Goal: Task Accomplishment & Management: Use online tool/utility

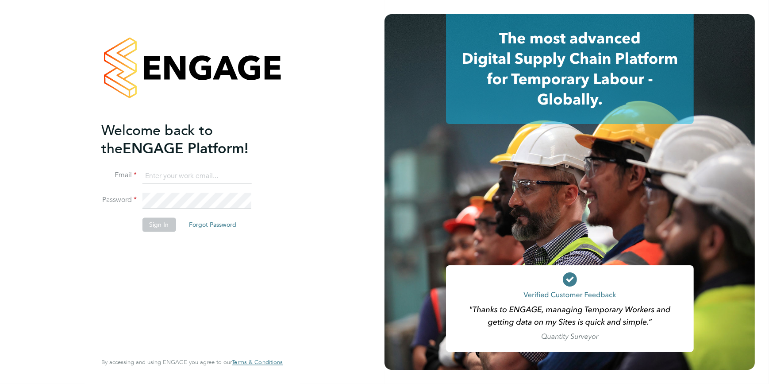
type input "[EMAIL_ADDRESS][DOMAIN_NAME]"
click at [157, 225] on button "Sign In" at bounding box center [159, 224] width 34 height 14
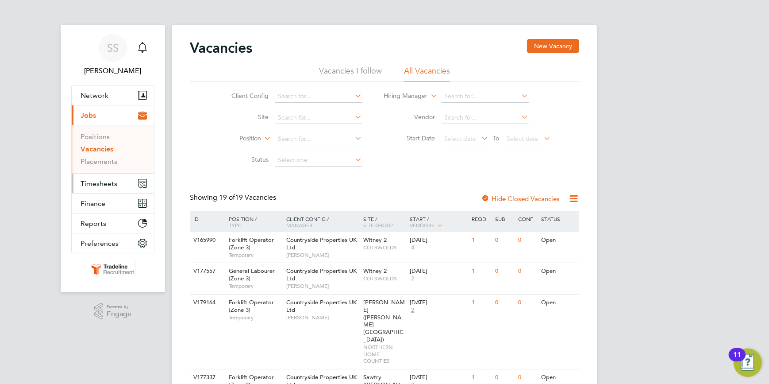
click at [96, 181] on span "Timesheets" at bounding box center [99, 183] width 37 height 8
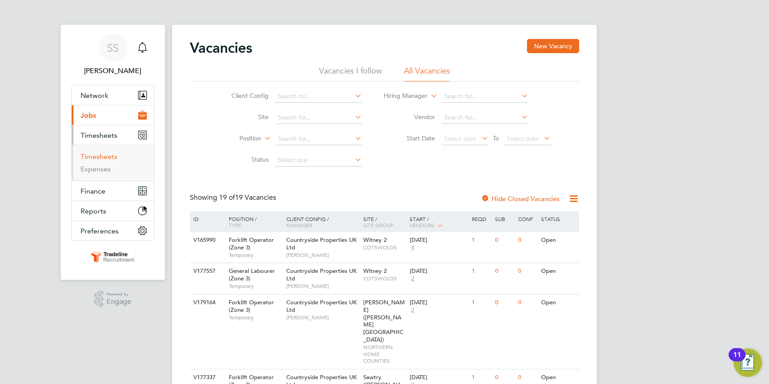
click at [100, 154] on link "Timesheets" at bounding box center [99, 156] width 37 height 8
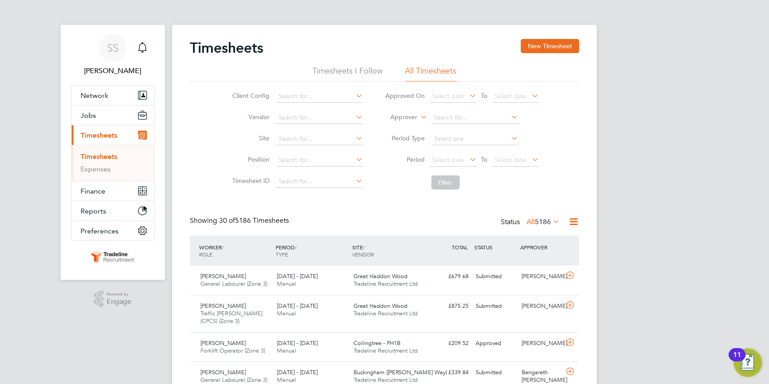
click at [409, 115] on label "Approver" at bounding box center [398, 117] width 40 height 9
click at [460, 115] on input at bounding box center [474, 118] width 87 height 12
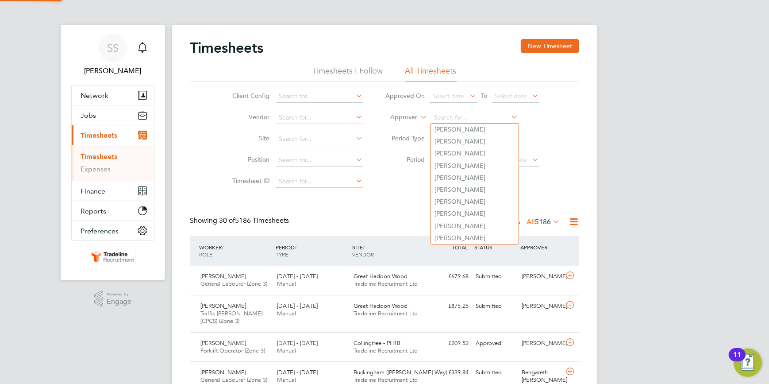
drag, startPoint x: 400, startPoint y: 115, endPoint x: 415, endPoint y: 120, distance: 16.5
click at [400, 115] on label "Approver" at bounding box center [398, 117] width 40 height 9
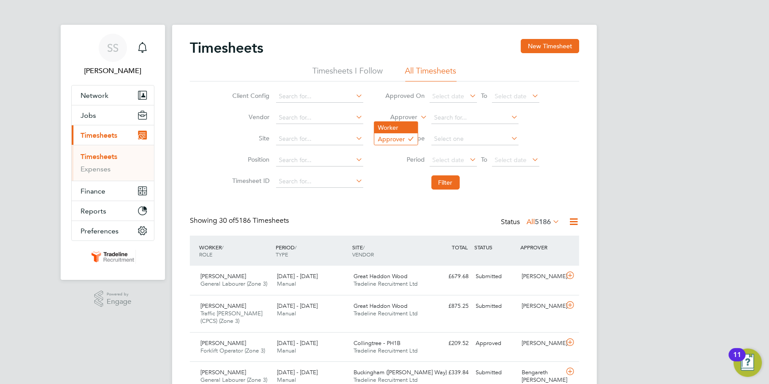
click at [390, 124] on li "Worker" at bounding box center [395, 128] width 43 height 12
click at [477, 112] on input at bounding box center [474, 118] width 87 height 12
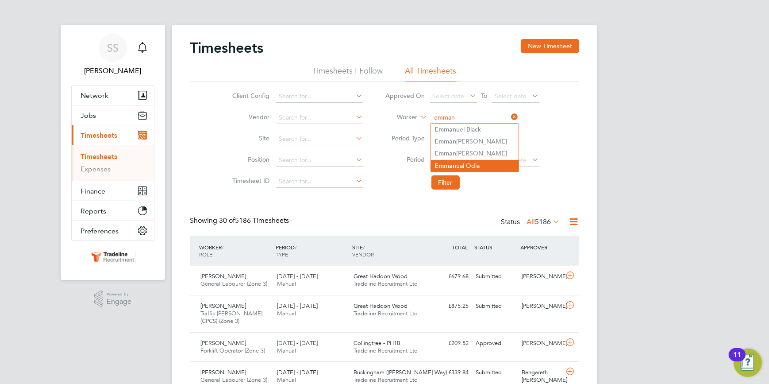
click at [469, 161] on li "Emman ual Odia" at bounding box center [475, 166] width 88 height 12
type input "Emmanual Odia"
click at [510, 115] on icon at bounding box center [510, 117] width 0 height 12
click at [481, 117] on input at bounding box center [474, 118] width 87 height 12
click at [467, 138] on li "Emm anuel Addai" at bounding box center [475, 141] width 88 height 12
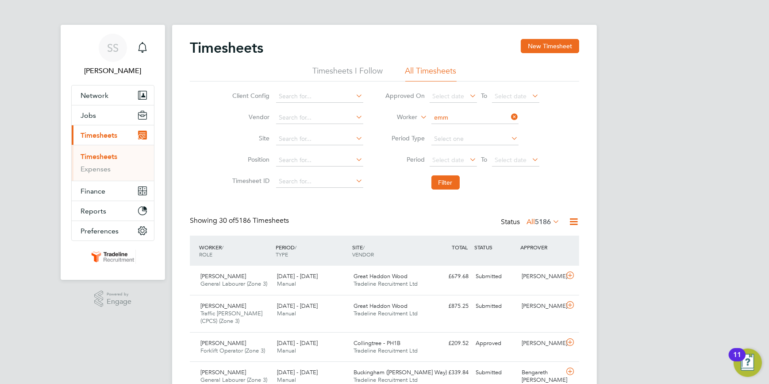
type input "Emmanuel Addai"
click at [447, 180] on button "Filter" at bounding box center [445, 182] width 28 height 14
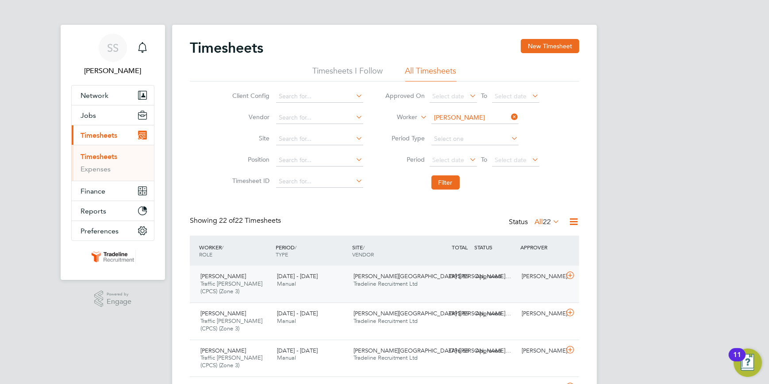
click at [569, 275] on icon at bounding box center [570, 275] width 11 height 7
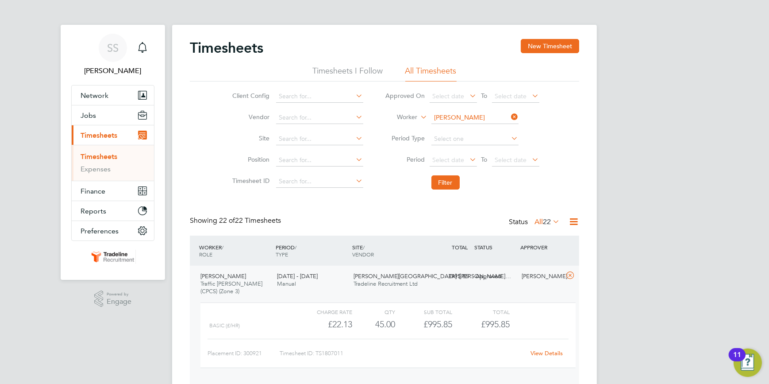
drag, startPoint x: 514, startPoint y: 115, endPoint x: 492, endPoint y: 116, distance: 21.7
click at [510, 115] on icon at bounding box center [510, 117] width 0 height 12
click at [489, 116] on input at bounding box center [474, 118] width 87 height 12
click at [477, 128] on li "Remus Afrem" at bounding box center [475, 129] width 88 height 12
type input "Remus Afrem"
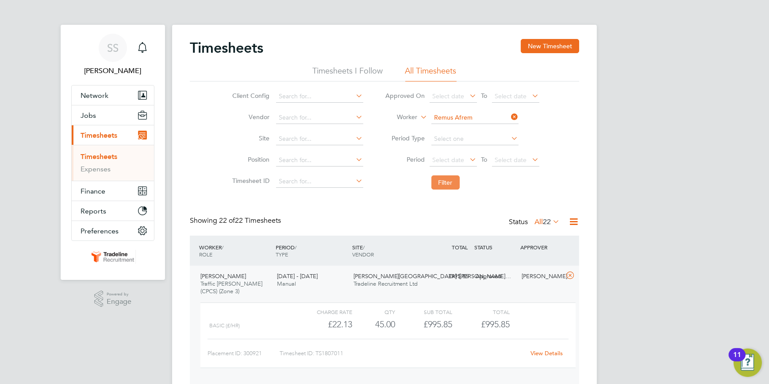
click at [447, 180] on button "Filter" at bounding box center [445, 182] width 28 height 14
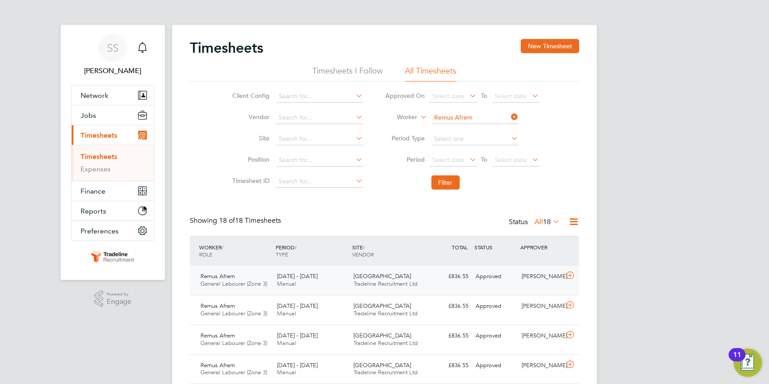
click at [569, 273] on icon at bounding box center [570, 275] width 11 height 7
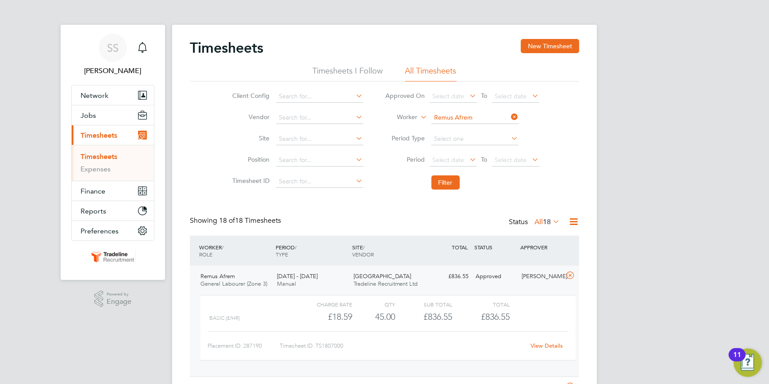
drag, startPoint x: 513, startPoint y: 116, endPoint x: 502, endPoint y: 115, distance: 11.1
click at [510, 115] on icon at bounding box center [510, 117] width 0 height 12
click at [492, 118] on input at bounding box center [474, 118] width 87 height 12
click at [469, 126] on li "Filipe Antw i" at bounding box center [475, 129] width 88 height 12
type input "Filipe Antwi"
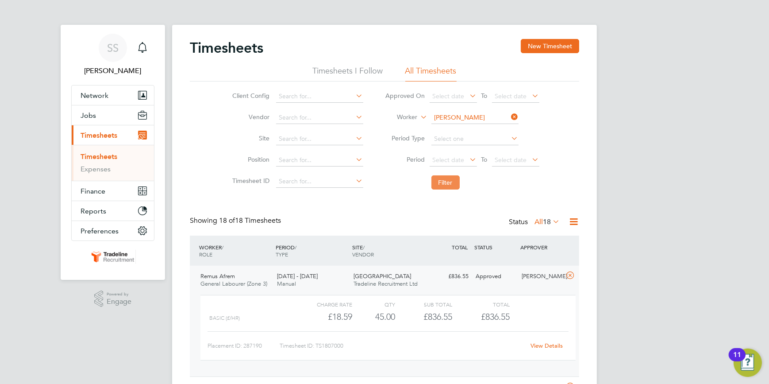
click at [442, 180] on button "Filter" at bounding box center [445, 182] width 28 height 14
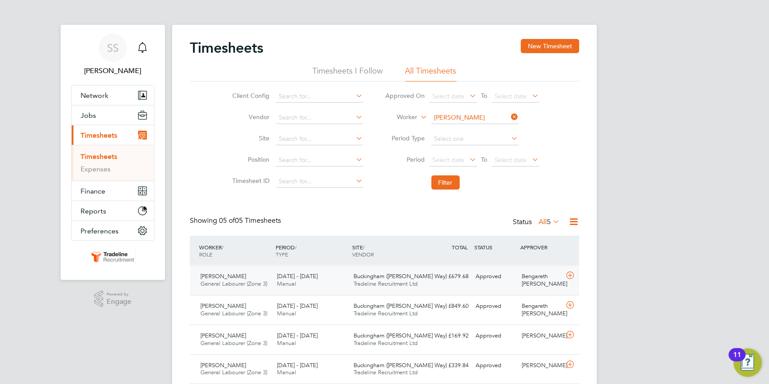
click at [569, 273] on icon at bounding box center [570, 275] width 11 height 7
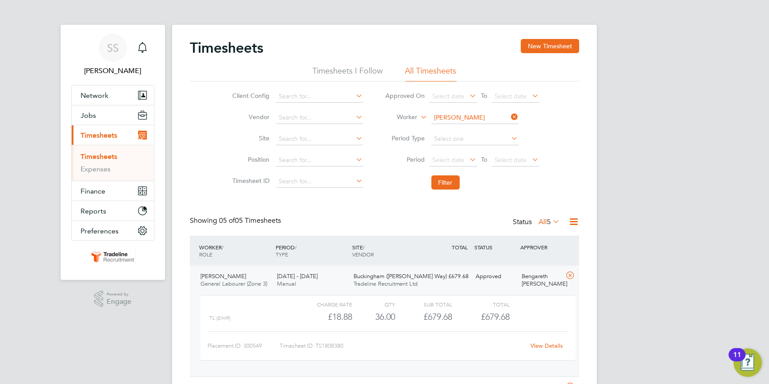
click at [510, 117] on icon at bounding box center [510, 117] width 0 height 12
click at [486, 115] on input at bounding box center [474, 118] width 87 height 12
click at [492, 128] on li "Daniel Appleton" at bounding box center [475, 129] width 88 height 12
type input "Daniel Appleton"
click at [443, 179] on button "Filter" at bounding box center [445, 182] width 28 height 14
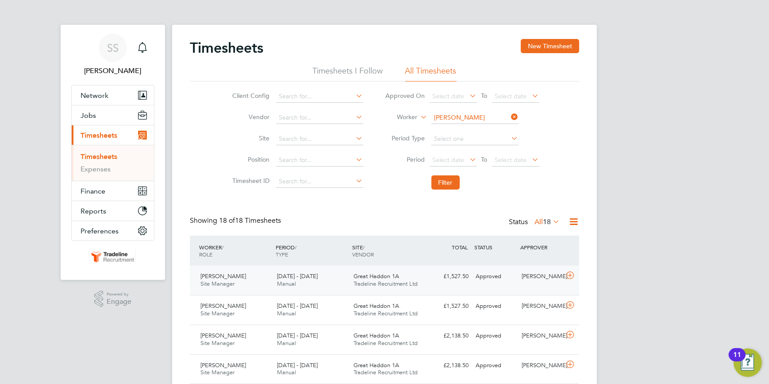
click at [570, 273] on icon at bounding box center [570, 275] width 11 height 7
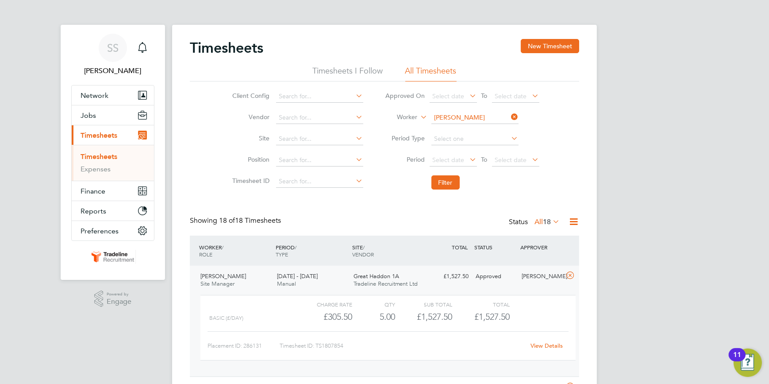
drag, startPoint x: 512, startPoint y: 117, endPoint x: 475, endPoint y: 117, distance: 37.2
click at [500, 117] on li "Worker Daniel Appleton" at bounding box center [462, 117] width 176 height 21
click at [471, 117] on input at bounding box center [474, 118] width 87 height 12
type input "a"
click at [480, 139] on li "King sley Asamoah" at bounding box center [475, 141] width 88 height 12
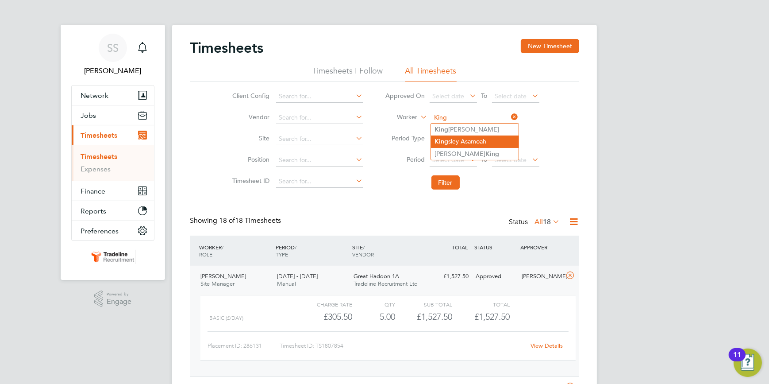
type input "[PERSON_NAME]"
click at [450, 181] on button "Filter" at bounding box center [445, 182] width 28 height 14
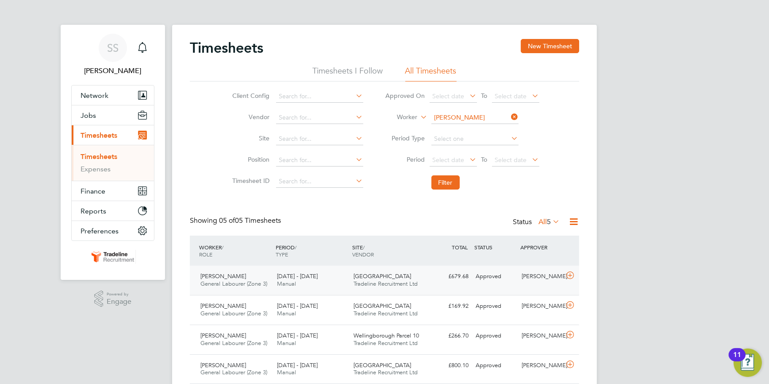
click at [571, 272] on icon at bounding box center [570, 275] width 11 height 7
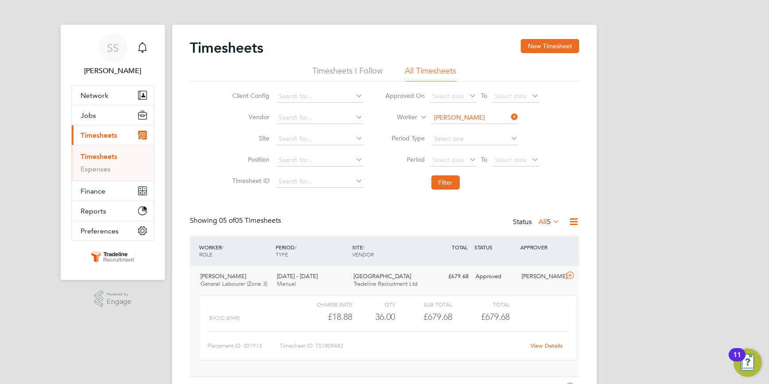
click at [510, 115] on icon at bounding box center [510, 117] width 0 height 12
click at [492, 118] on input at bounding box center [474, 118] width 87 height 12
click at [485, 126] on b "Bielski" at bounding box center [510, 130] width 51 height 8
type input "Jacek Bielski"
click at [449, 180] on button "Filter" at bounding box center [445, 182] width 28 height 14
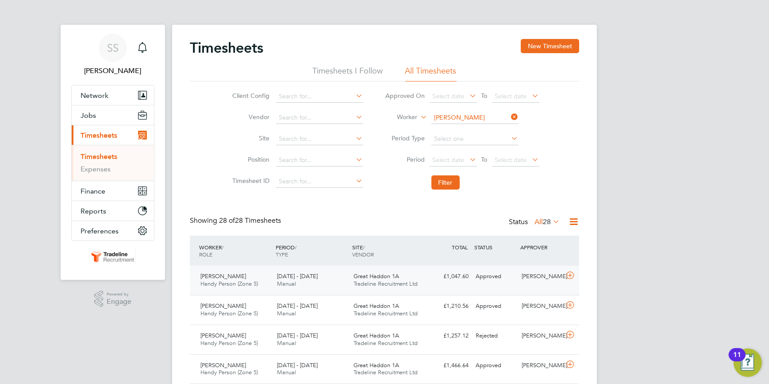
click at [569, 274] on icon at bounding box center [570, 275] width 11 height 7
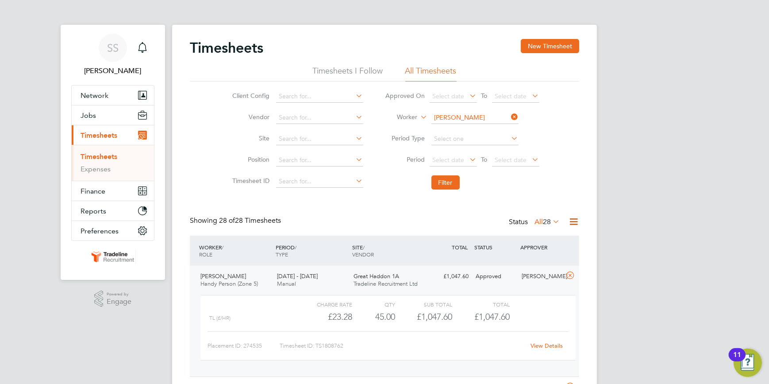
drag, startPoint x: 514, startPoint y: 114, endPoint x: 494, endPoint y: 115, distance: 19.9
click at [510, 114] on icon at bounding box center [510, 117] width 0 height 12
click at [485, 114] on input at bounding box center [474, 118] width 87 height 12
click at [446, 141] on li "Julija Bogd anova" at bounding box center [475, 141] width 88 height 12
type input "Julija Bogdanova"
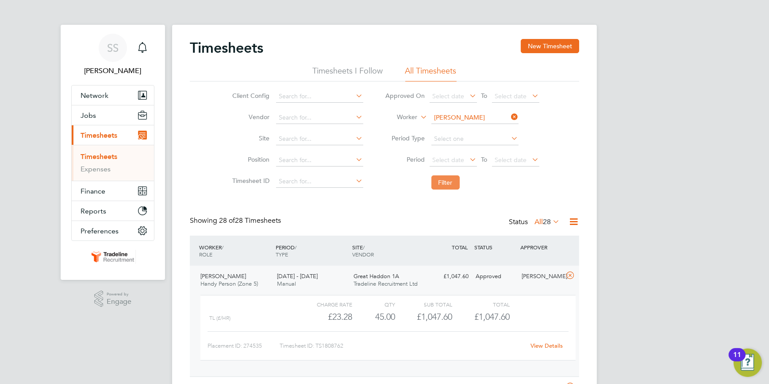
click at [442, 183] on button "Filter" at bounding box center [445, 182] width 28 height 14
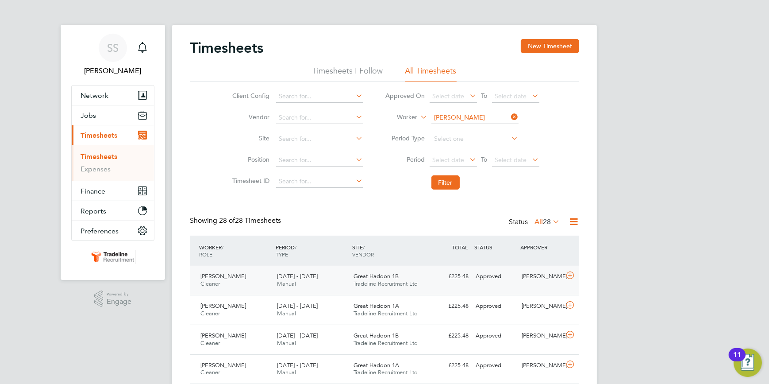
click at [569, 273] on icon at bounding box center [570, 275] width 11 height 7
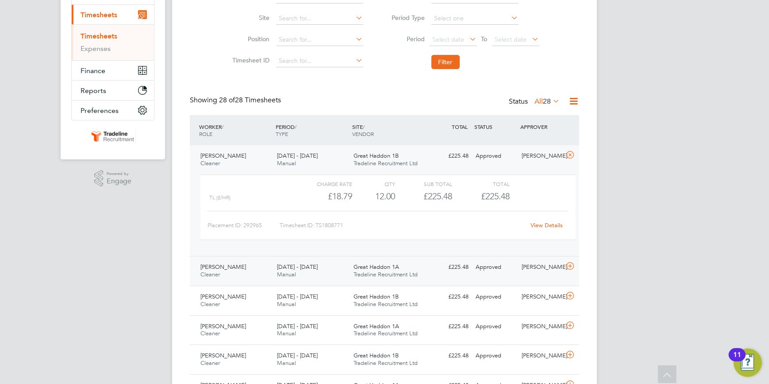
click at [568, 265] on icon at bounding box center [570, 265] width 11 height 7
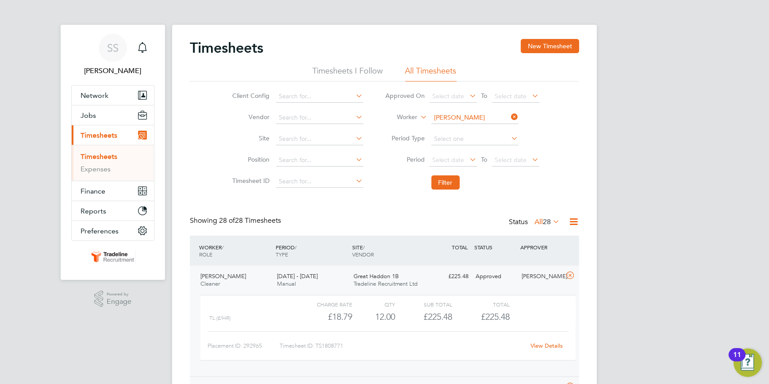
drag, startPoint x: 514, startPoint y: 115, endPoint x: 506, endPoint y: 115, distance: 8.0
click at [510, 115] on icon at bounding box center [510, 117] width 0 height 12
click at [502, 115] on input at bounding box center [474, 118] width 87 height 12
click at [467, 128] on b "Butler" at bounding box center [474, 130] width 51 height 8
type input "[PERSON_NAME]"
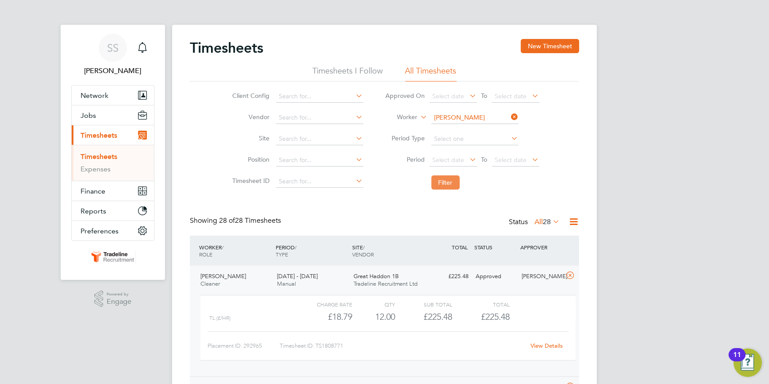
click at [446, 181] on button "Filter" at bounding box center [445, 182] width 28 height 14
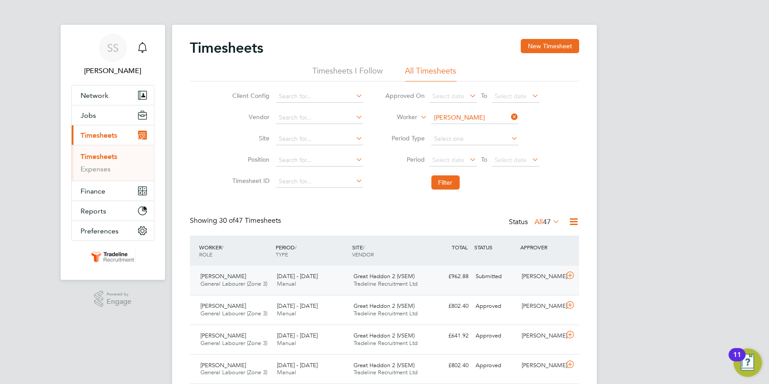
click at [570, 272] on icon at bounding box center [570, 275] width 11 height 7
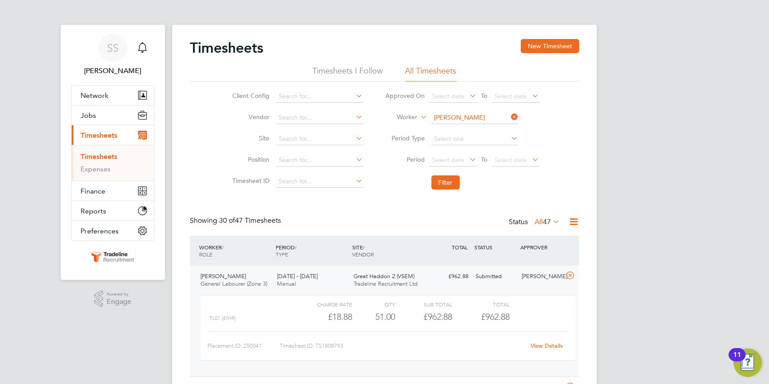
click at [510, 114] on icon at bounding box center [510, 117] width 0 height 12
click at [492, 115] on input at bounding box center [474, 118] width 87 height 12
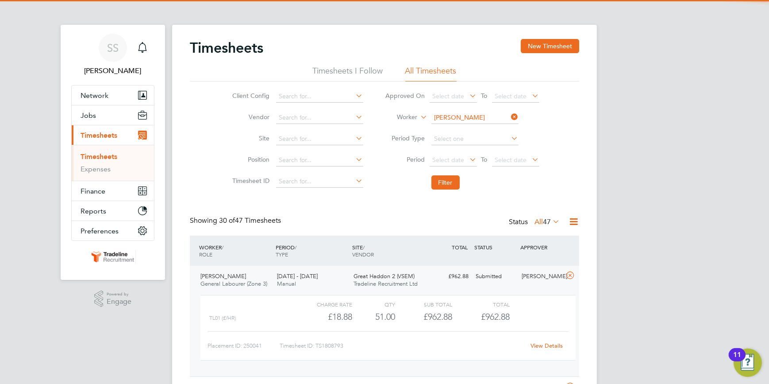
click at [483, 129] on li "Matthew Cain" at bounding box center [485, 129] width 109 height 12
type input "[PERSON_NAME]"
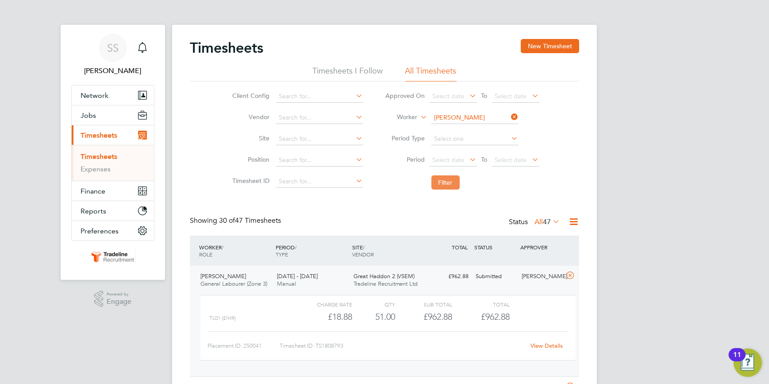
click at [438, 185] on button "Filter" at bounding box center [445, 182] width 28 height 14
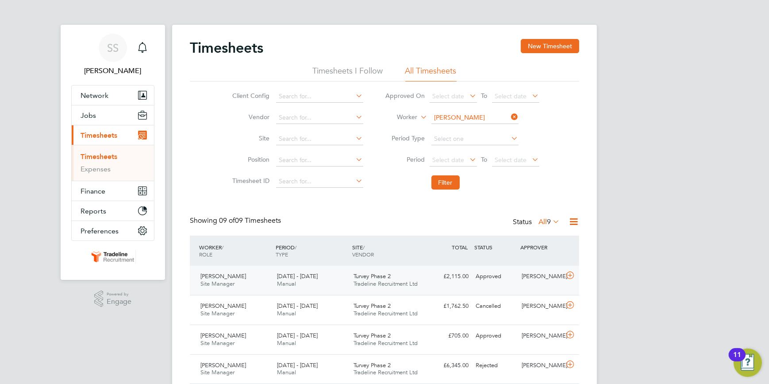
click at [570, 273] on icon at bounding box center [570, 275] width 11 height 7
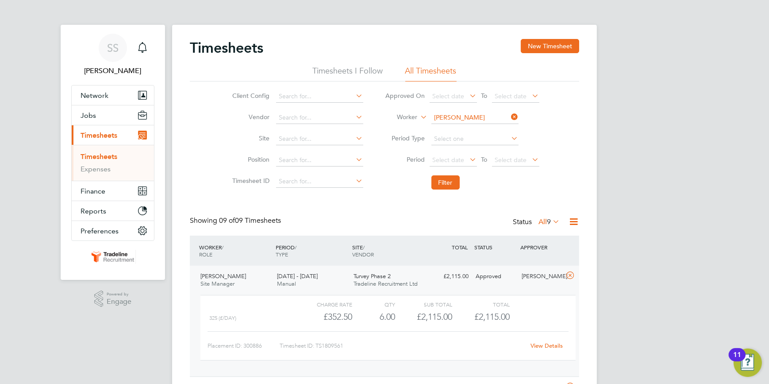
drag, startPoint x: 514, startPoint y: 116, endPoint x: 510, endPoint y: 116, distance: 4.4
click at [510, 116] on icon at bounding box center [510, 117] width 0 height 12
click at [506, 116] on input at bounding box center [474, 118] width 87 height 12
drag, startPoint x: 458, startPoint y: 138, endPoint x: 452, endPoint y: 154, distance: 16.8
click at [456, 138] on li "Alexandru-Catalin Calin" at bounding box center [475, 141] width 88 height 12
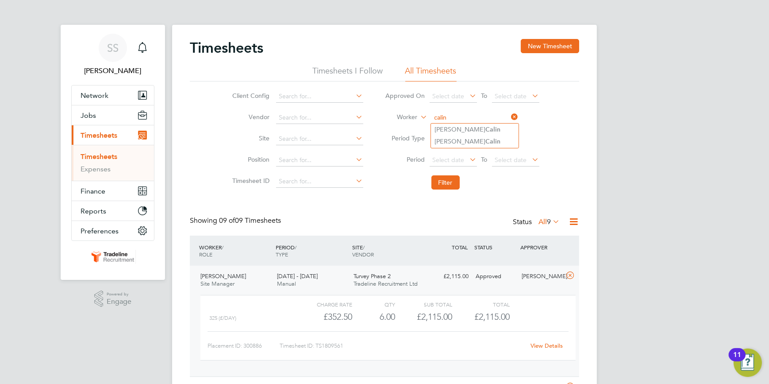
type input "[PERSON_NAME]"
click at [445, 181] on button "Filter" at bounding box center [445, 182] width 28 height 14
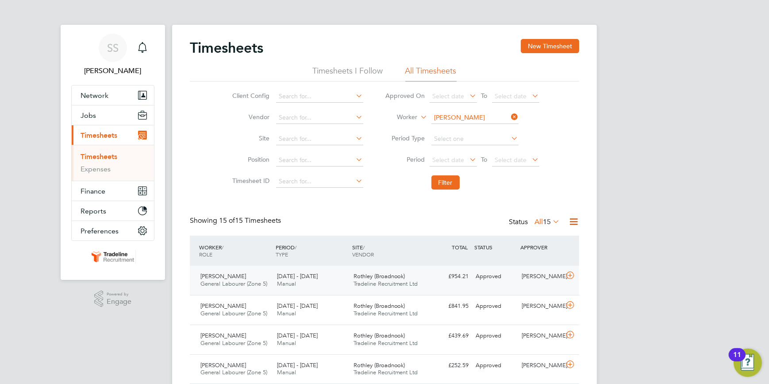
click at [570, 276] on icon at bounding box center [570, 275] width 11 height 7
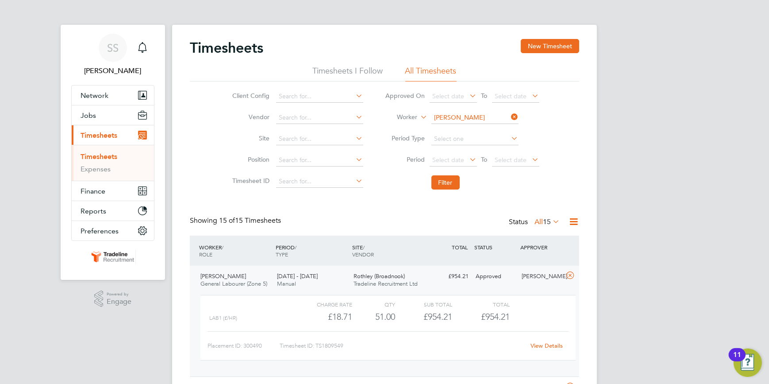
click at [510, 117] on icon at bounding box center [510, 117] width 0 height 12
click at [485, 114] on input at bounding box center [474, 118] width 87 height 12
type input "c"
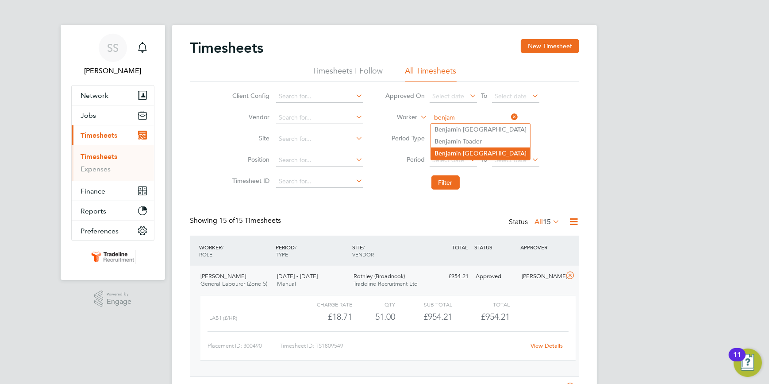
click at [472, 152] on li "Benjam in Chisnall" at bounding box center [480, 153] width 99 height 12
type input "Benjamin Chisnall"
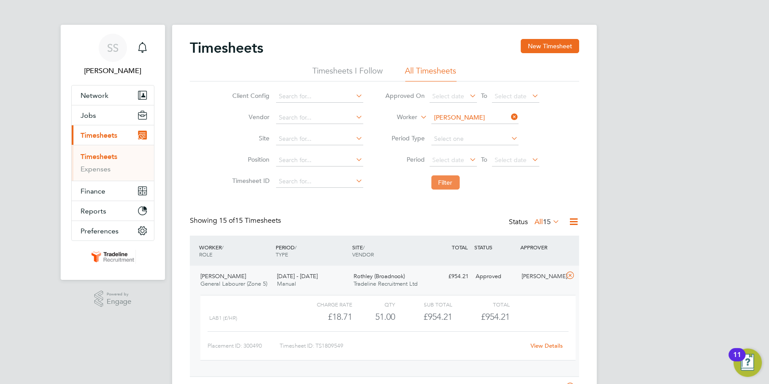
click at [447, 182] on button "Filter" at bounding box center [445, 182] width 28 height 14
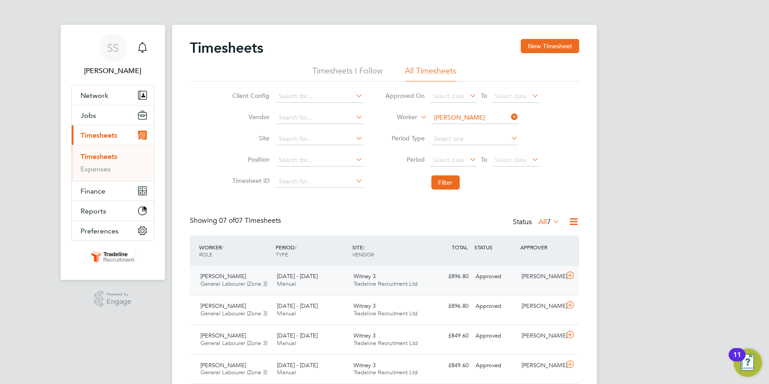
click at [572, 274] on icon at bounding box center [570, 275] width 11 height 7
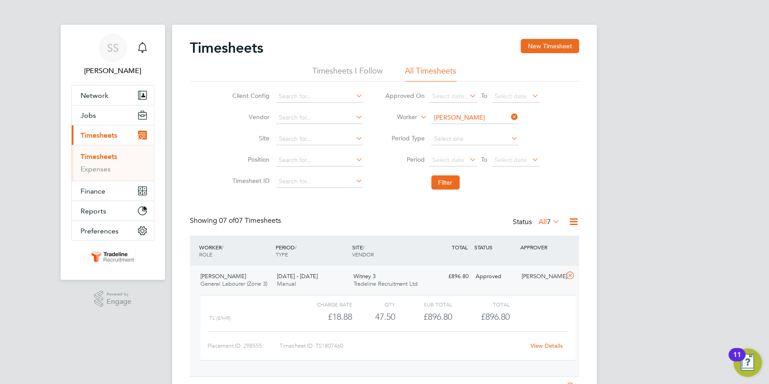
drag, startPoint x: 513, startPoint y: 115, endPoint x: 493, endPoint y: 115, distance: 19.9
click at [510, 115] on icon at bounding box center [510, 117] width 0 height 12
click at [491, 116] on input at bounding box center [474, 118] width 87 height 12
click at [456, 139] on li "Constantin Coso ana" at bounding box center [493, 141] width 124 height 12
type input "[PERSON_NAME]"
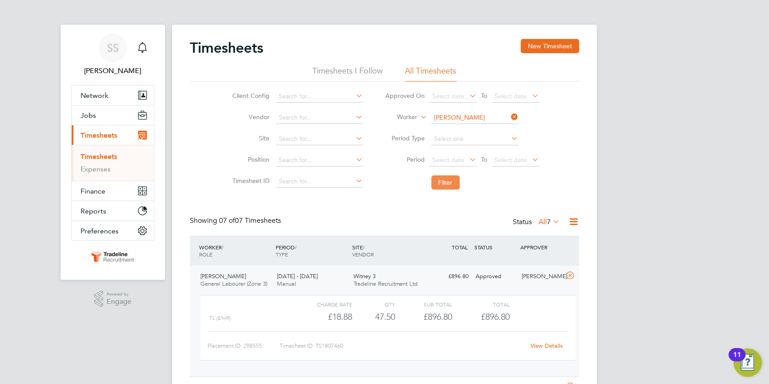
click at [445, 181] on button "Filter" at bounding box center [445, 182] width 28 height 14
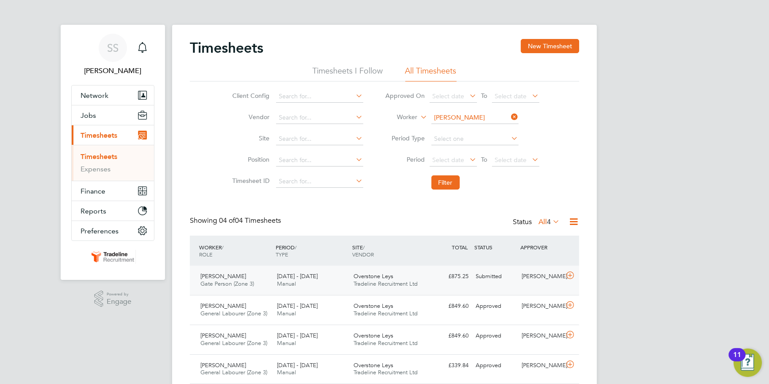
click at [569, 272] on icon at bounding box center [570, 275] width 11 height 7
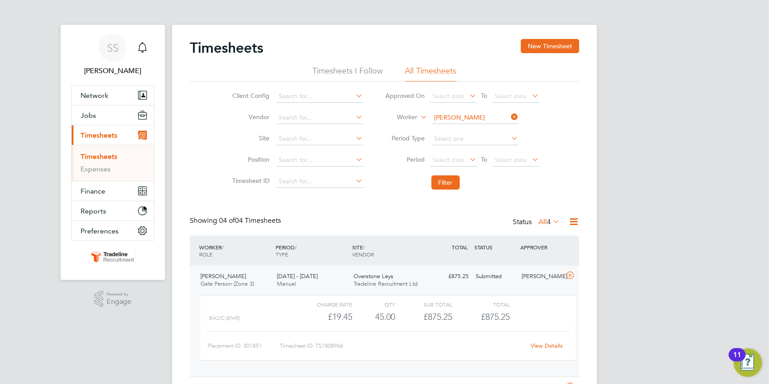
click at [510, 114] on icon at bounding box center [510, 117] width 0 height 12
click at [469, 116] on input at bounding box center [474, 118] width 87 height 12
click at [485, 127] on b "Costin" at bounding box center [510, 130] width 51 height 8
type input "Marius Costin"
click at [446, 182] on button "Filter" at bounding box center [445, 182] width 28 height 14
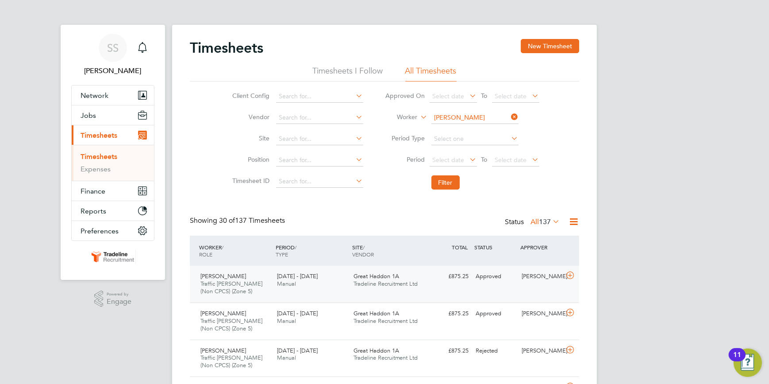
click at [568, 274] on icon at bounding box center [570, 275] width 11 height 7
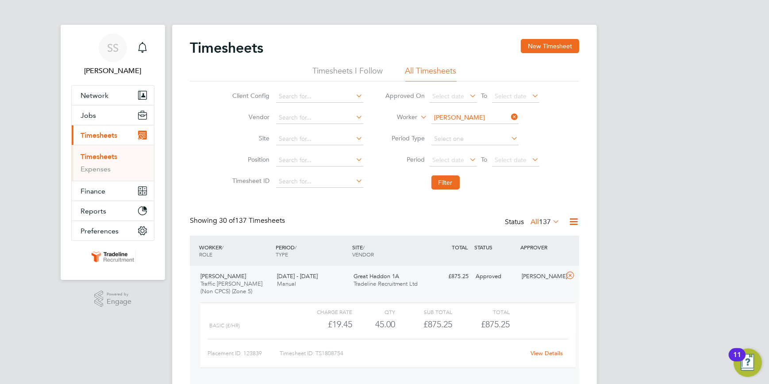
drag, startPoint x: 515, startPoint y: 118, endPoint x: 505, endPoint y: 116, distance: 9.8
click at [510, 117] on icon at bounding box center [510, 117] width 0 height 12
click at [486, 115] on input at bounding box center [474, 118] width 87 height 12
click at [485, 138] on b "Danila" at bounding box center [494, 142] width 19 height 8
type input "Tiberiu Danila"
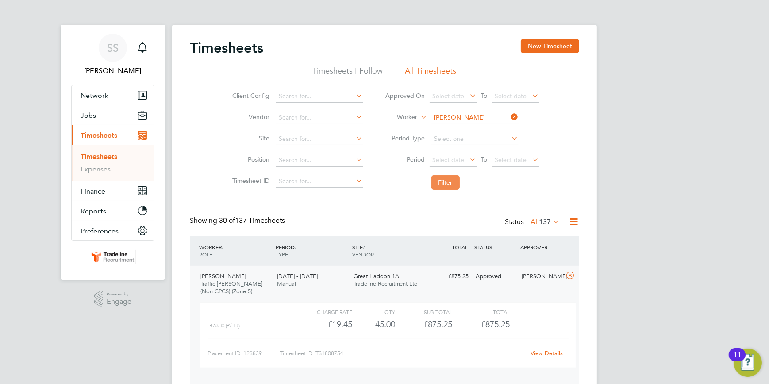
click at [443, 181] on button "Filter" at bounding box center [445, 182] width 28 height 14
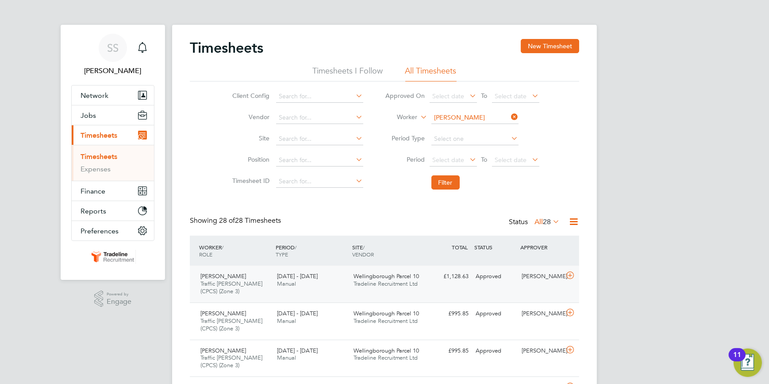
click at [572, 274] on icon at bounding box center [570, 275] width 11 height 7
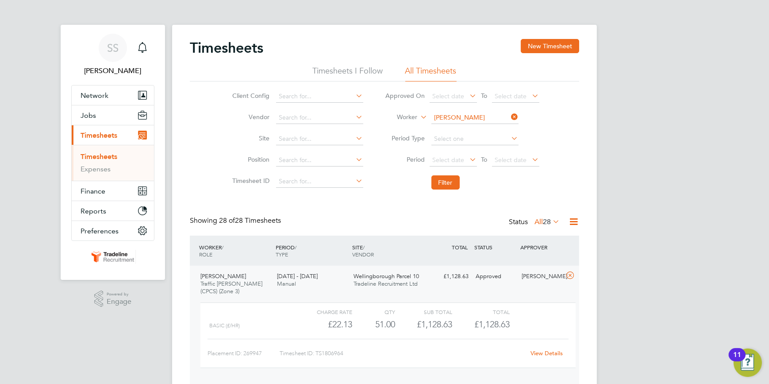
drag, startPoint x: 513, startPoint y: 116, endPoint x: 473, endPoint y: 116, distance: 39.8
click at [501, 116] on li "Worker Tiberiu Danila" at bounding box center [462, 117] width 176 height 21
drag, startPoint x: 473, startPoint y: 116, endPoint x: 466, endPoint y: 120, distance: 8.0
click at [473, 115] on input at bounding box center [474, 118] width 87 height 12
click at [485, 130] on b "Daraban" at bounding box center [497, 130] width 25 height 8
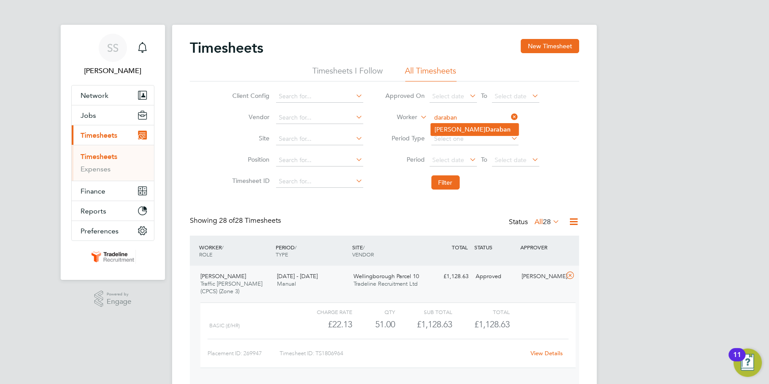
type input "[PERSON_NAME]"
click at [445, 180] on button "Filter" at bounding box center [445, 182] width 28 height 14
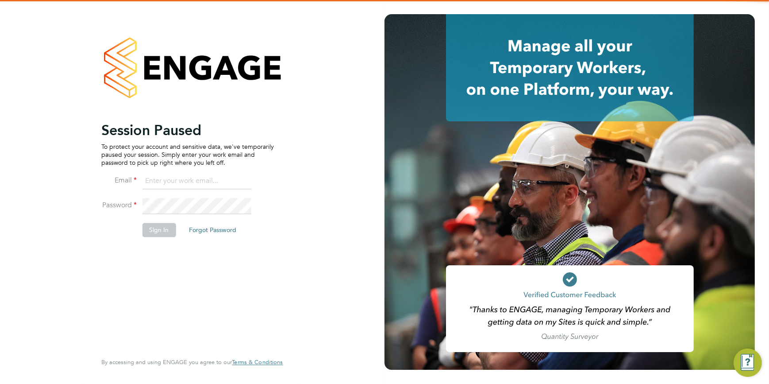
type input "ssmith@tradelinerecruitment.co.uk"
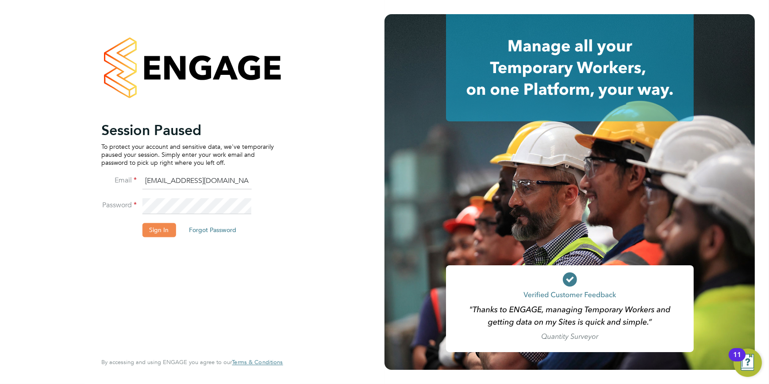
click at [159, 227] on button "Sign In" at bounding box center [159, 230] width 34 height 14
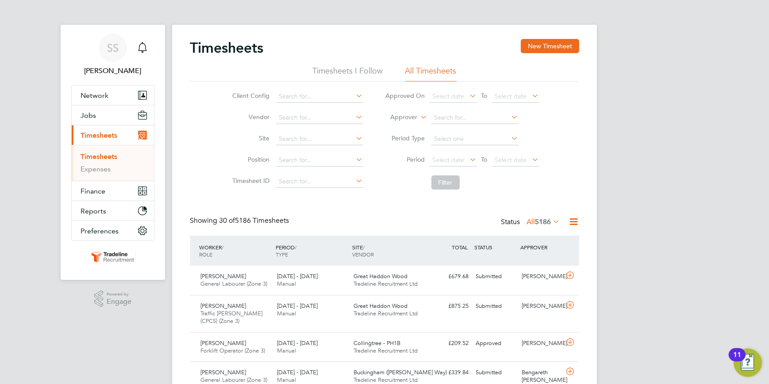
click at [104, 155] on link "Timesheets" at bounding box center [99, 156] width 37 height 8
click at [111, 155] on link "Timesheets" at bounding box center [99, 156] width 37 height 8
click at [419, 115] on icon at bounding box center [419, 115] width 0 height 8
click at [394, 124] on li "Worker" at bounding box center [395, 128] width 43 height 12
click at [446, 119] on input at bounding box center [474, 118] width 87 height 12
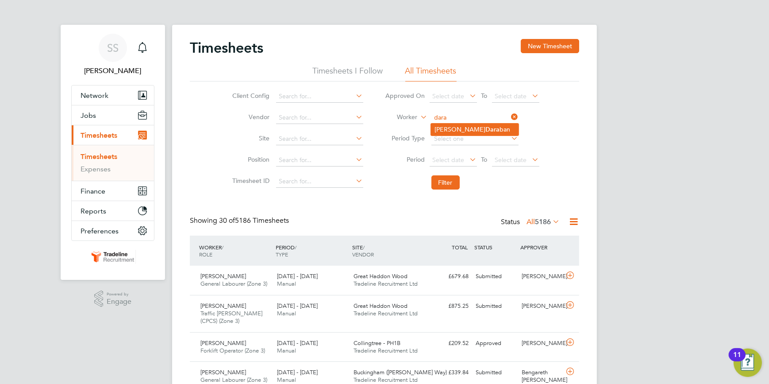
click at [485, 128] on b "Dara" at bounding box center [492, 130] width 14 height 8
type input "[PERSON_NAME]"
click at [443, 183] on button "Filter" at bounding box center [445, 182] width 28 height 14
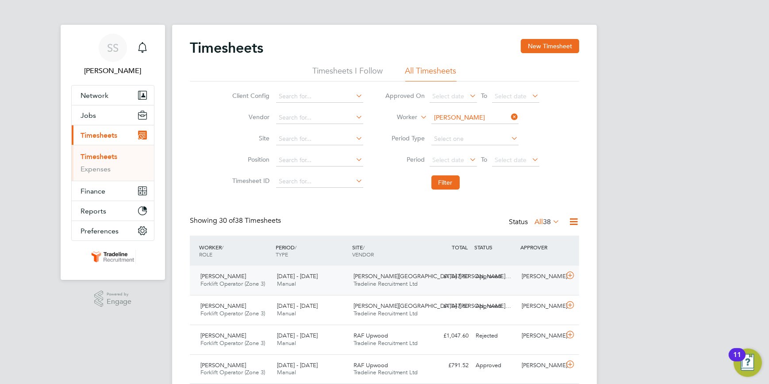
click at [570, 273] on icon at bounding box center [570, 275] width 11 height 7
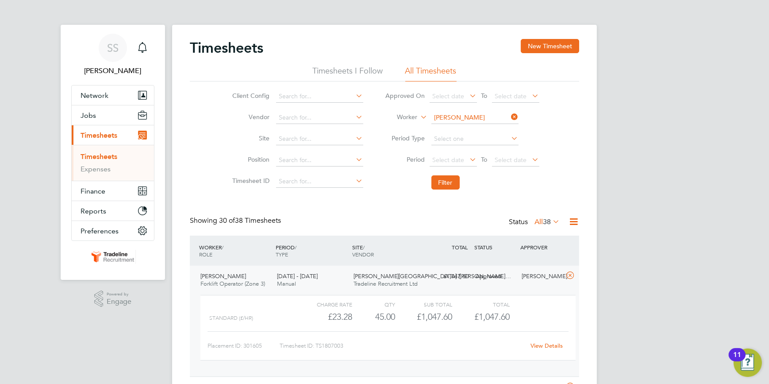
drag, startPoint x: 513, startPoint y: 115, endPoint x: 507, endPoint y: 115, distance: 6.6
click at [510, 115] on icon at bounding box center [510, 117] width 0 height 12
click at [500, 115] on input at bounding box center [474, 118] width 87 height 12
click at [474, 127] on li "Dragos Diac onu" at bounding box center [475, 129] width 88 height 12
type input "[PERSON_NAME]"
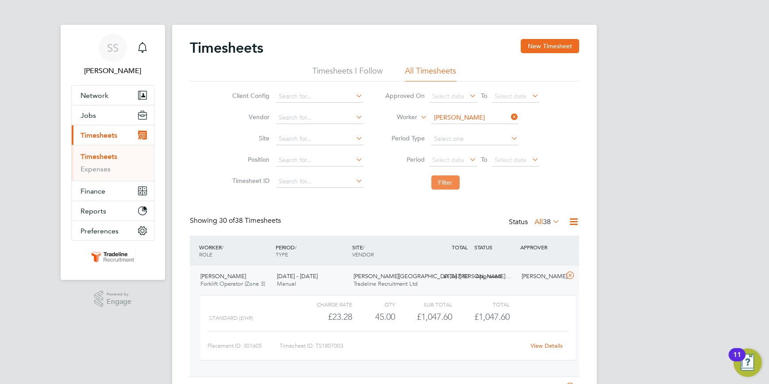
click at [443, 178] on button "Filter" at bounding box center [445, 182] width 28 height 14
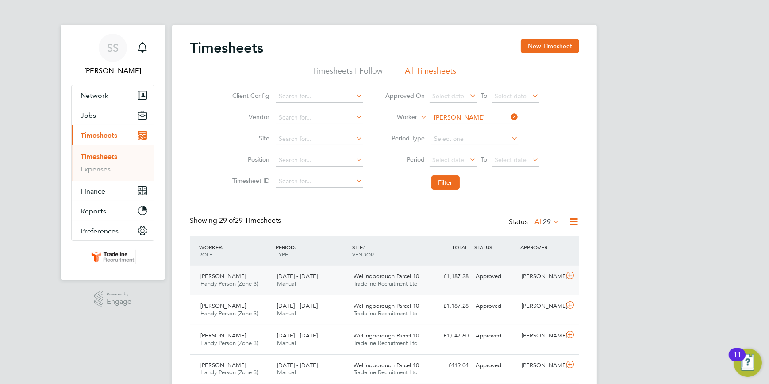
click at [570, 272] on icon at bounding box center [570, 275] width 11 height 7
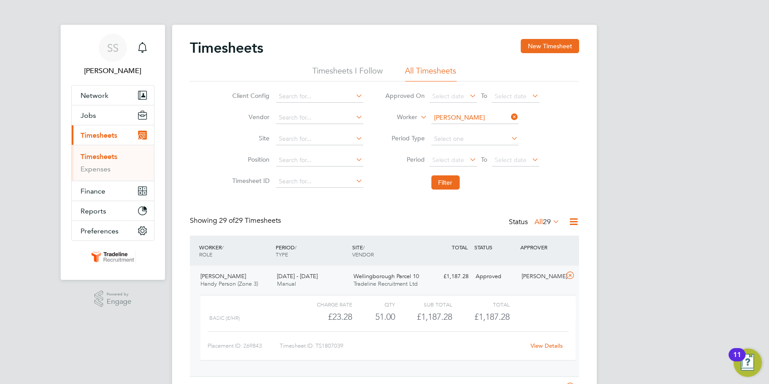
click at [510, 116] on icon at bounding box center [510, 117] width 0 height 12
click at [482, 112] on input at bounding box center [474, 118] width 87 height 12
click at [485, 129] on b "[PERSON_NAME]" at bounding box center [510, 130] width 51 height 8
type input "[PERSON_NAME]"
click at [447, 177] on button "Filter" at bounding box center [445, 182] width 28 height 14
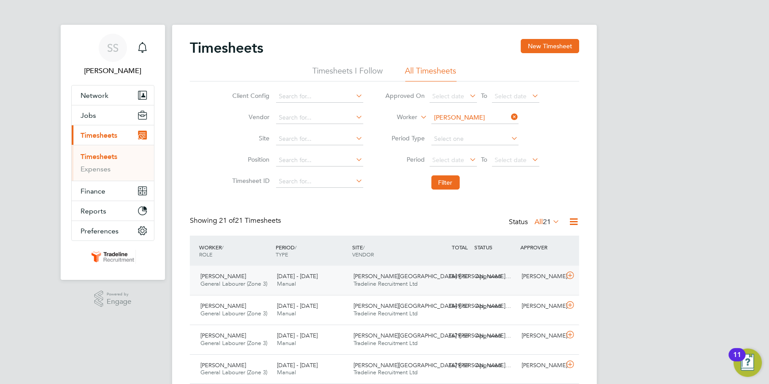
click at [572, 275] on icon at bounding box center [570, 275] width 11 height 7
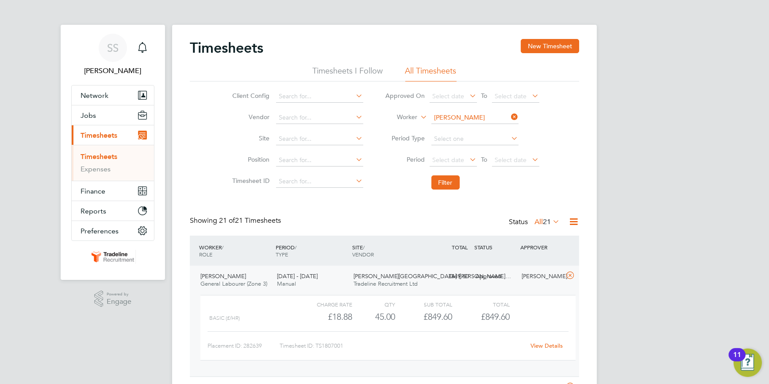
drag, startPoint x: 513, startPoint y: 116, endPoint x: 499, endPoint y: 116, distance: 14.6
click at [510, 116] on icon at bounding box center [510, 117] width 0 height 12
click at [488, 116] on input at bounding box center [474, 118] width 87 height 12
click at [485, 126] on b "[PERSON_NAME]" at bounding box center [510, 130] width 51 height 8
type input "[PERSON_NAME]"
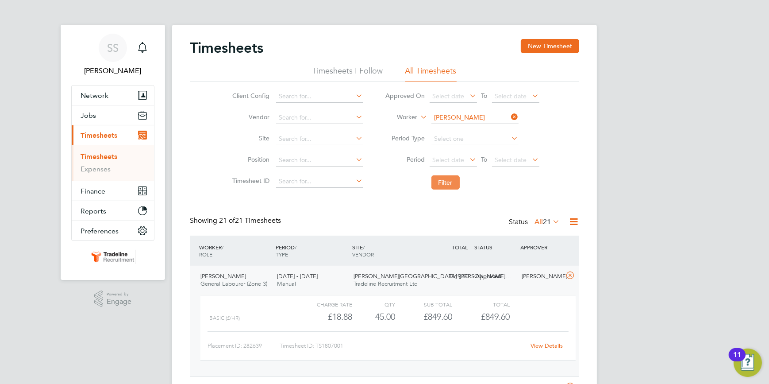
click at [443, 181] on button "Filter" at bounding box center [445, 182] width 28 height 14
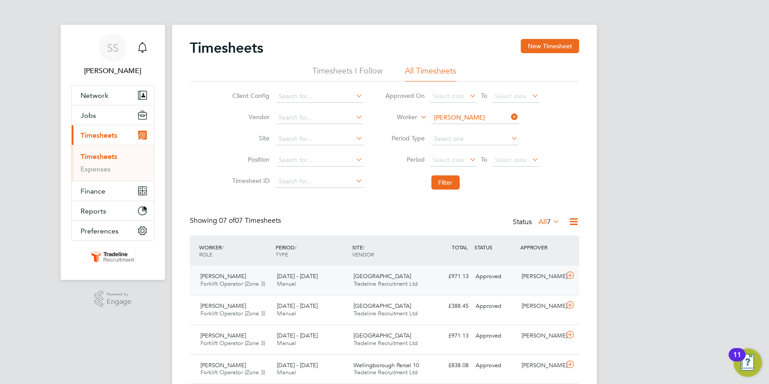
click at [571, 274] on icon at bounding box center [570, 275] width 11 height 7
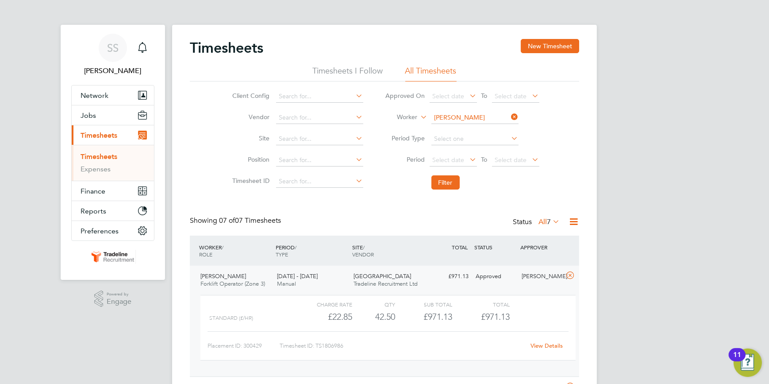
click at [510, 113] on icon at bounding box center [510, 117] width 0 height 12
click at [465, 116] on input at bounding box center [474, 118] width 87 height 12
click at [472, 138] on li "[PERSON_NAME]" at bounding box center [485, 141] width 109 height 12
type input "[PERSON_NAME]"
click at [449, 181] on button "Filter" at bounding box center [445, 182] width 28 height 14
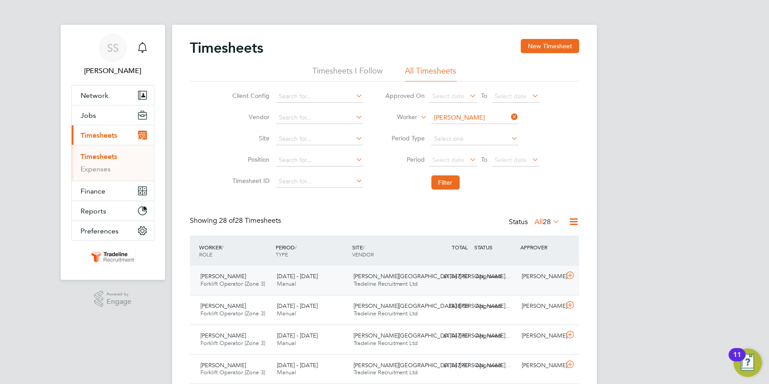
click at [569, 272] on icon at bounding box center [570, 275] width 11 height 7
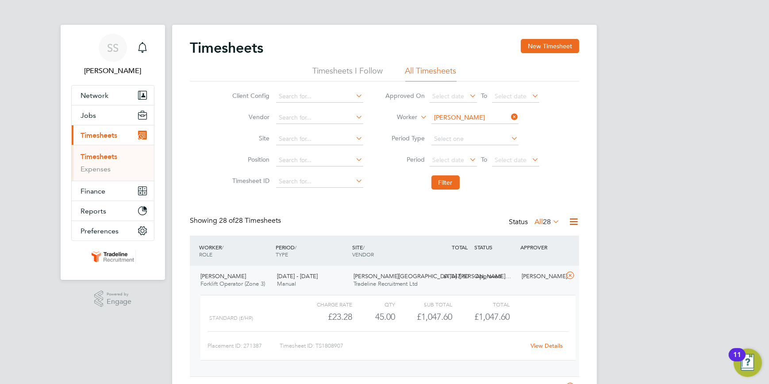
drag, startPoint x: 513, startPoint y: 115, endPoint x: 482, endPoint y: 114, distance: 31.0
click at [508, 115] on li "Worker [PERSON_NAME]" at bounding box center [462, 117] width 176 height 21
click at [476, 114] on input at bounding box center [474, 118] width 87 height 12
type input "d"
click at [454, 128] on li "[PERSON_NAME] Du [PERSON_NAME]" at bounding box center [475, 129] width 88 height 12
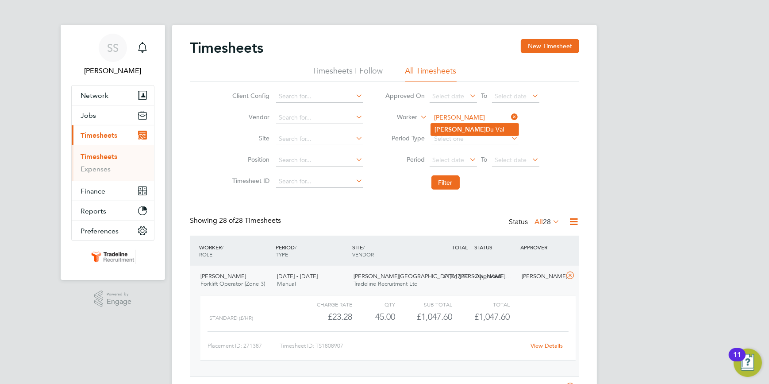
type input "[PERSON_NAME] Du [PERSON_NAME]"
click at [440, 183] on button "Filter" at bounding box center [445, 182] width 28 height 14
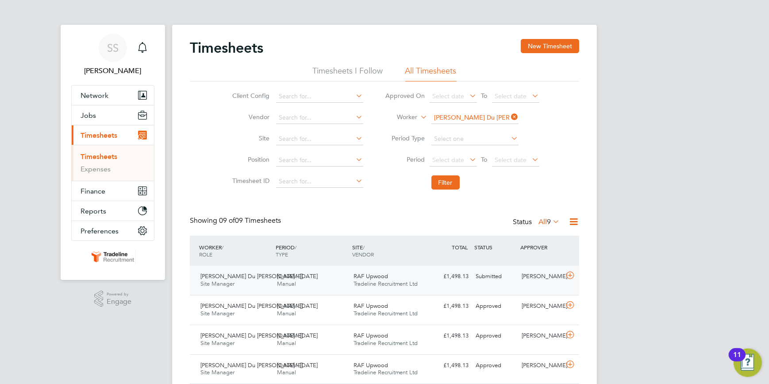
click at [570, 274] on icon at bounding box center [570, 275] width 11 height 7
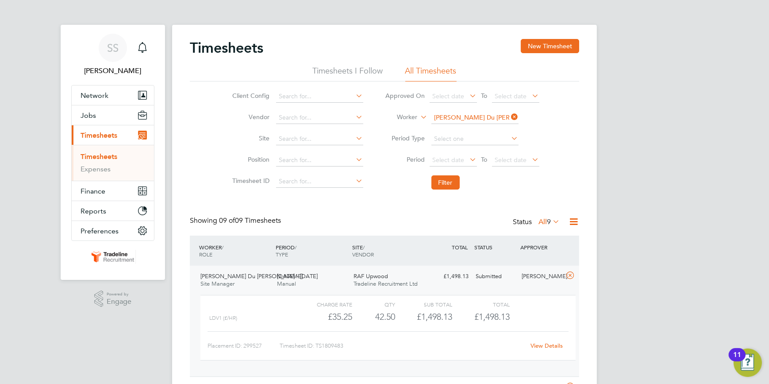
drag, startPoint x: 514, startPoint y: 115, endPoint x: 509, endPoint y: 116, distance: 5.3
click at [510, 116] on icon at bounding box center [510, 117] width 0 height 12
click at [496, 117] on input at bounding box center [474, 118] width 87 height 12
click at [444, 133] on li "[PERSON_NAME]" at bounding box center [475, 129] width 88 height 12
type input "[PERSON_NAME]"
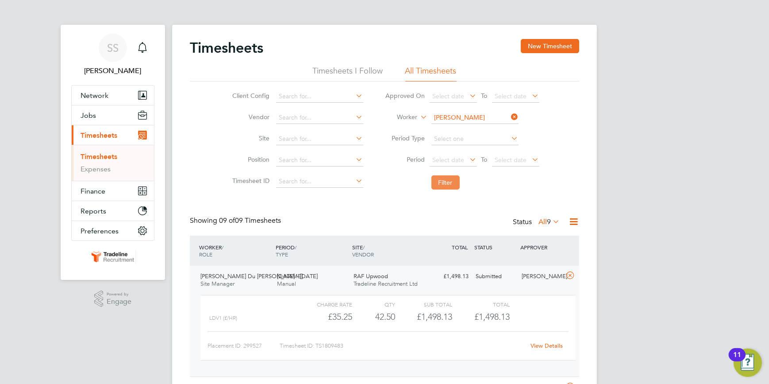
click at [443, 182] on button "Filter" at bounding box center [445, 182] width 28 height 14
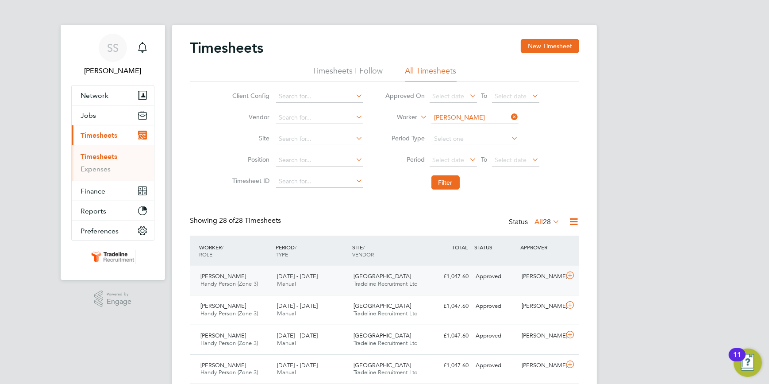
click at [570, 273] on icon at bounding box center [570, 275] width 11 height 7
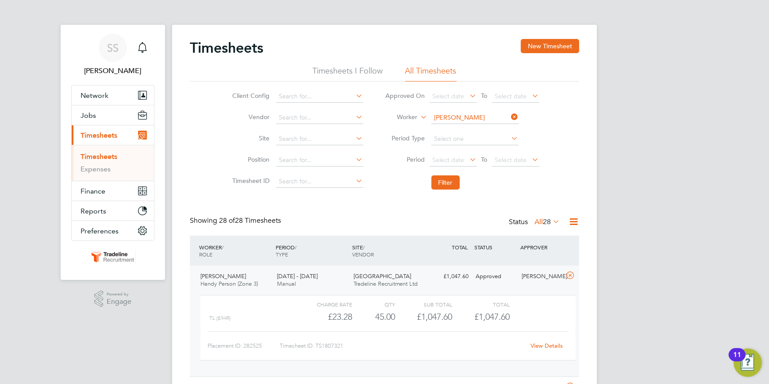
drag, startPoint x: 515, startPoint y: 116, endPoint x: 489, endPoint y: 115, distance: 25.7
click at [510, 116] on icon at bounding box center [510, 117] width 0 height 12
click at [488, 115] on input at bounding box center [474, 118] width 87 height 12
click at [464, 129] on li "[PERSON_NAME] East" at bounding box center [475, 129] width 88 height 12
type input "[PERSON_NAME] East"
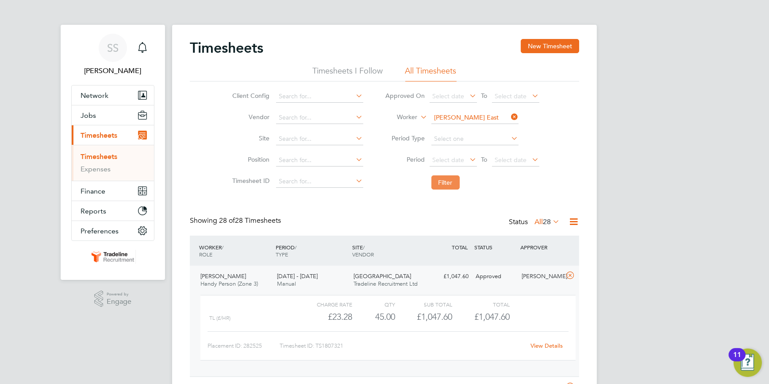
click at [442, 181] on button "Filter" at bounding box center [445, 182] width 28 height 14
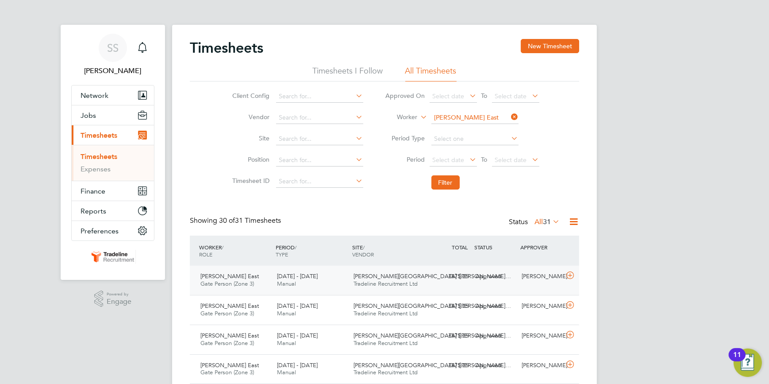
click at [570, 273] on icon at bounding box center [570, 275] width 11 height 7
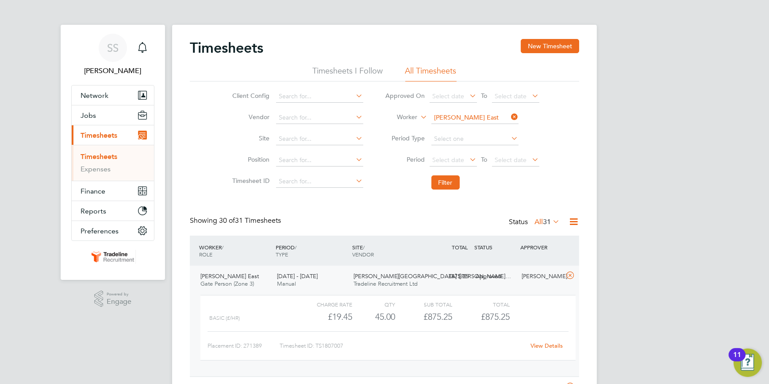
drag, startPoint x: 512, startPoint y: 115, endPoint x: 490, endPoint y: 115, distance: 21.2
click at [510, 115] on icon at bounding box center [510, 117] width 0 height 12
click at [485, 116] on input at bounding box center [474, 118] width 87 height 12
click at [456, 128] on li "[PERSON_NAME]" at bounding box center [475, 129] width 88 height 12
type input "[PERSON_NAME]"
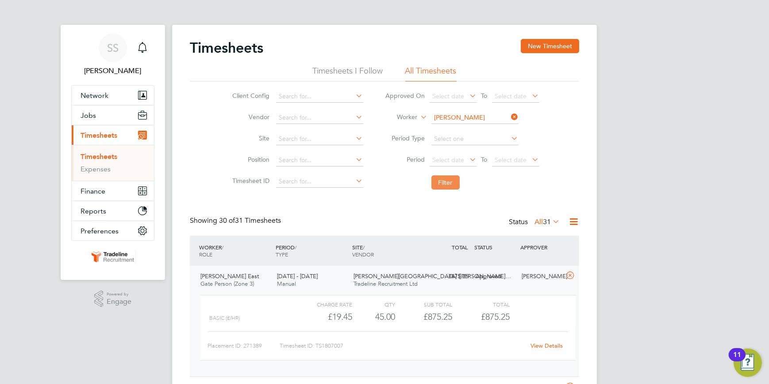
click at [448, 181] on button "Filter" at bounding box center [445, 182] width 28 height 14
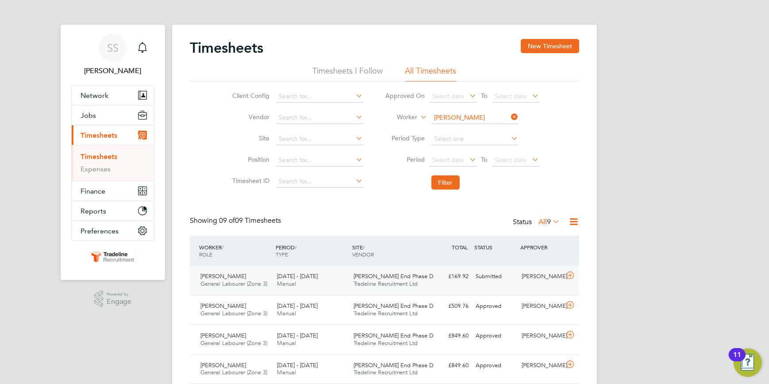
click at [571, 274] on icon at bounding box center [570, 275] width 11 height 7
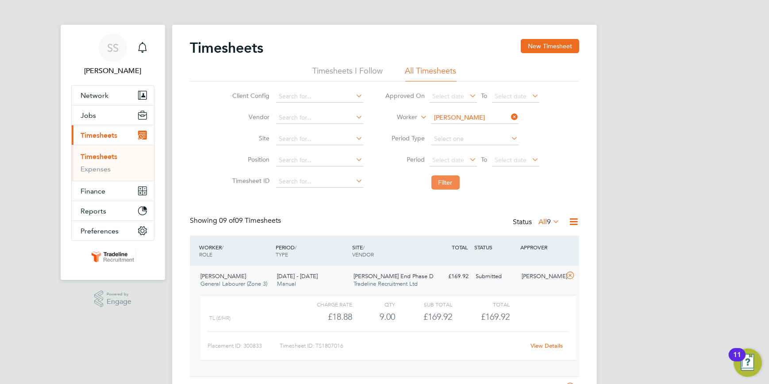
click at [447, 182] on button "Filter" at bounding box center [445, 182] width 28 height 14
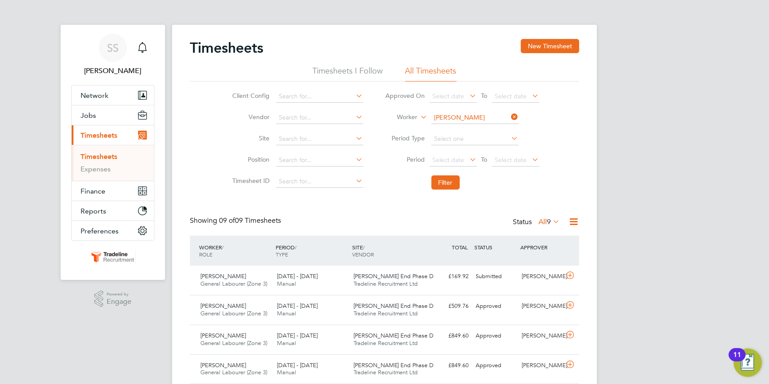
scroll to position [22, 77]
click at [571, 274] on icon at bounding box center [570, 275] width 11 height 7
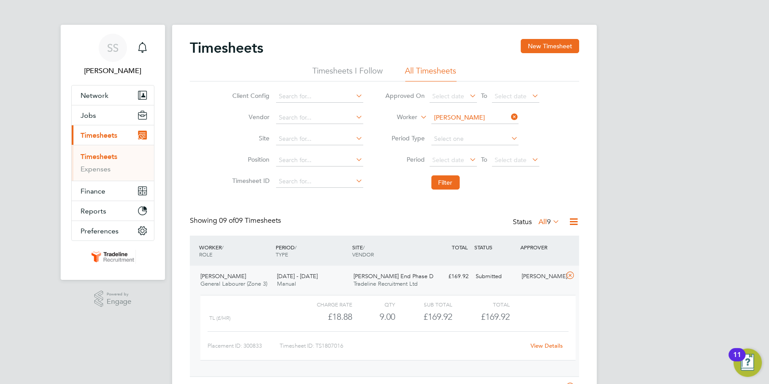
click at [510, 113] on icon at bounding box center [510, 117] width 0 height 12
click at [500, 119] on input at bounding box center [474, 118] width 87 height 12
click at [488, 131] on li "[PERSON_NAME]" at bounding box center [475, 129] width 88 height 12
type input "[PERSON_NAME]"
click at [443, 179] on button "Filter" at bounding box center [445, 182] width 28 height 14
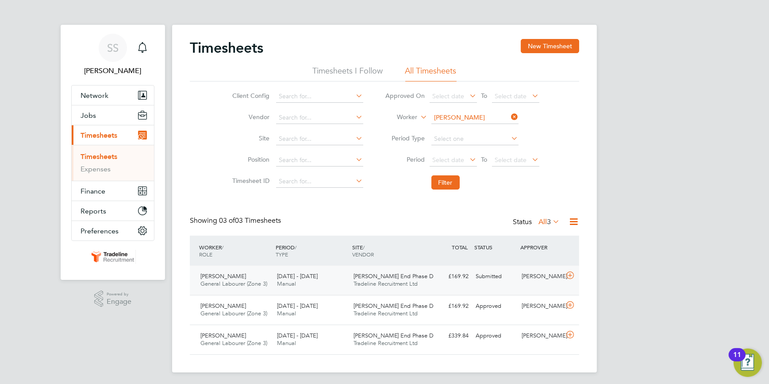
click at [569, 273] on icon at bounding box center [570, 275] width 11 height 7
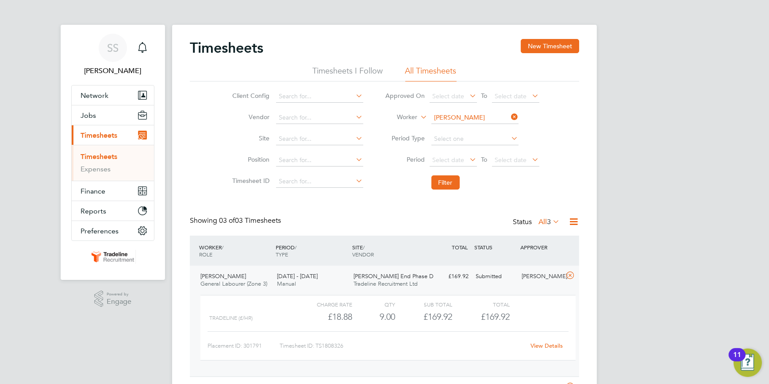
click at [510, 115] on icon at bounding box center [510, 117] width 0 height 12
click at [462, 110] on li "Worker" at bounding box center [462, 117] width 176 height 21
click at [459, 115] on input at bounding box center [474, 118] width 87 height 12
type input "[PERSON_NAME]"
click at [443, 179] on button "Filter" at bounding box center [445, 182] width 28 height 14
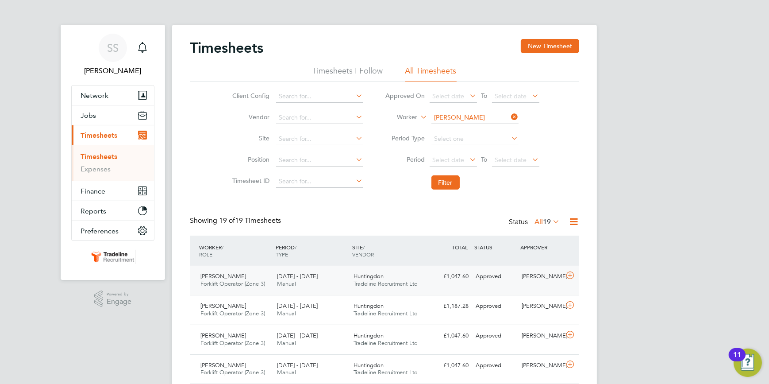
click at [569, 273] on icon at bounding box center [570, 275] width 11 height 7
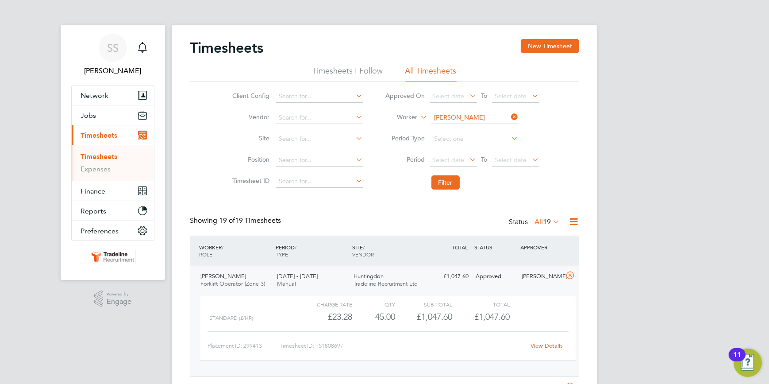
drag, startPoint x: 515, startPoint y: 114, endPoint x: 502, endPoint y: 114, distance: 12.8
click at [510, 114] on icon at bounding box center [510, 117] width 0 height 12
click at [485, 114] on input at bounding box center [474, 118] width 87 height 12
click at [456, 127] on li "[PERSON_NAME]" at bounding box center [475, 129] width 88 height 12
type input "[PERSON_NAME]"
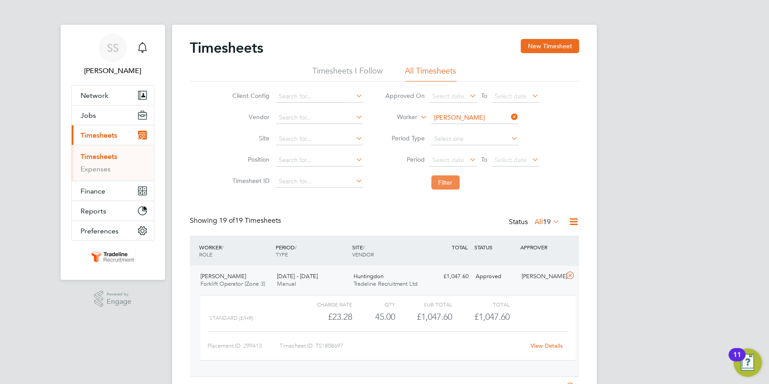
click at [446, 180] on button "Filter" at bounding box center [445, 182] width 28 height 14
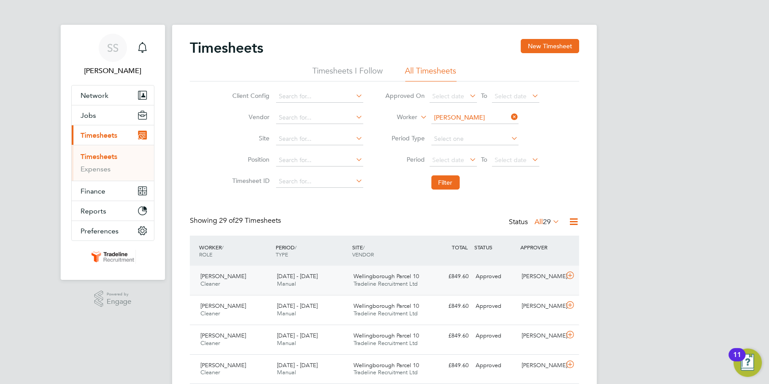
click at [569, 273] on icon at bounding box center [570, 275] width 11 height 7
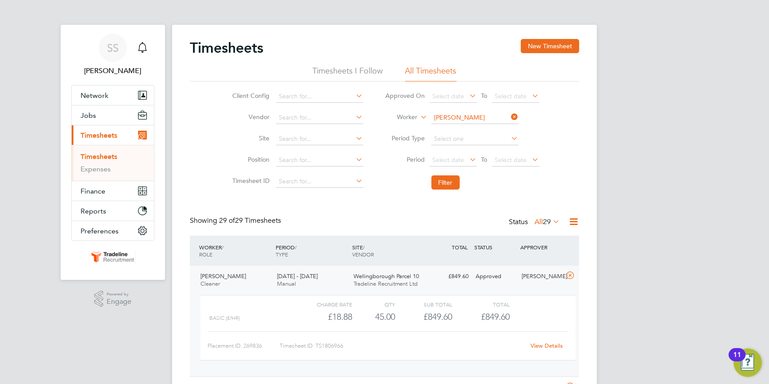
drag, startPoint x: 514, startPoint y: 117, endPoint x: 488, endPoint y: 115, distance: 26.2
click at [508, 115] on li "Worker [PERSON_NAME]" at bounding box center [462, 117] width 176 height 21
click at [487, 115] on input at bounding box center [474, 118] width 87 height 12
click at [485, 129] on b "Geut" at bounding box center [492, 130] width 14 height 8
type input "[PERSON_NAME]"
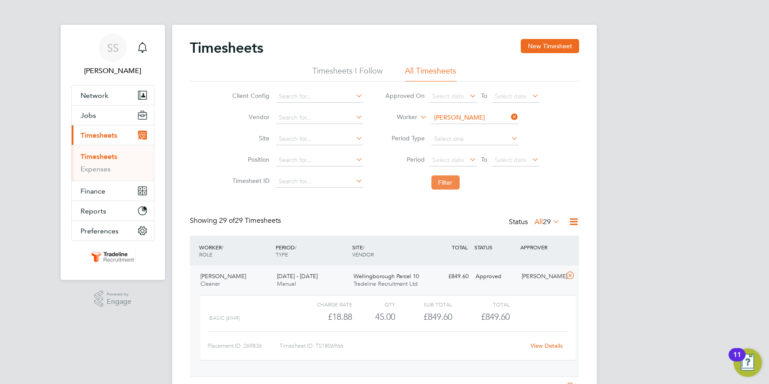
click at [446, 182] on button "Filter" at bounding box center [445, 182] width 28 height 14
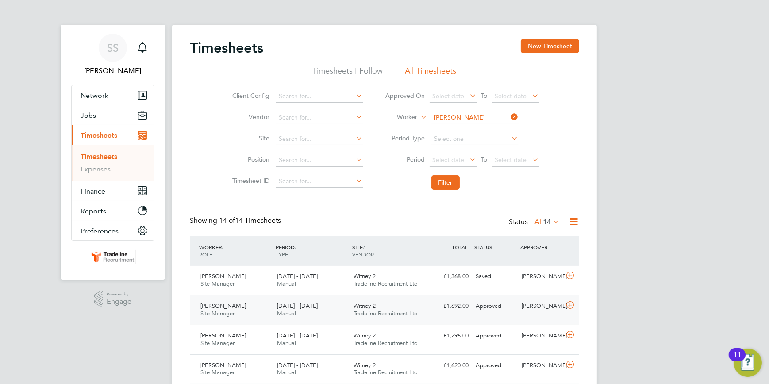
click at [572, 303] on icon at bounding box center [570, 304] width 11 height 7
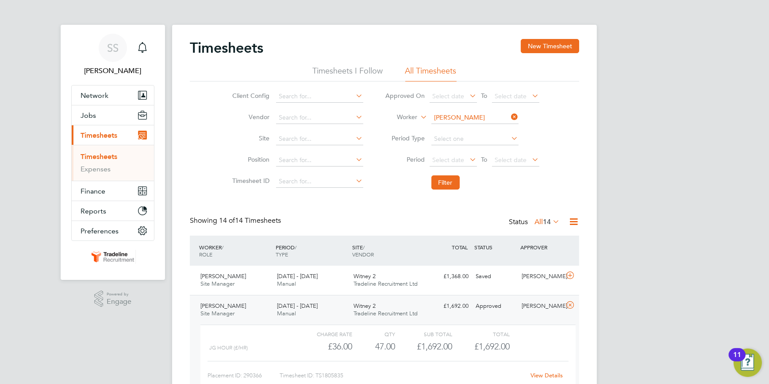
drag, startPoint x: 513, startPoint y: 115, endPoint x: 495, endPoint y: 113, distance: 18.2
click at [503, 114] on li "Worker [PERSON_NAME]" at bounding box center [462, 117] width 176 height 21
click at [481, 115] on input at bounding box center [474, 118] width 87 height 12
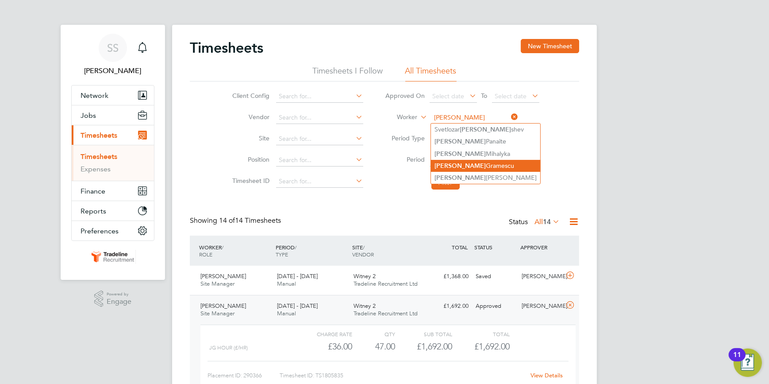
click at [462, 161] on li "[PERSON_NAME]" at bounding box center [485, 166] width 109 height 12
type input "[PERSON_NAME]"
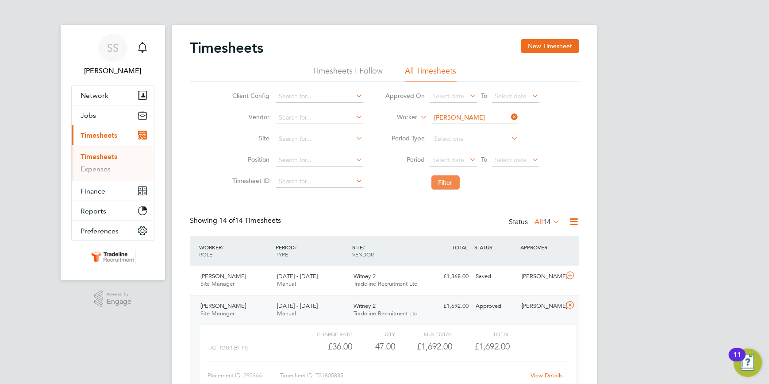
click at [445, 181] on button "Filter" at bounding box center [445, 182] width 28 height 14
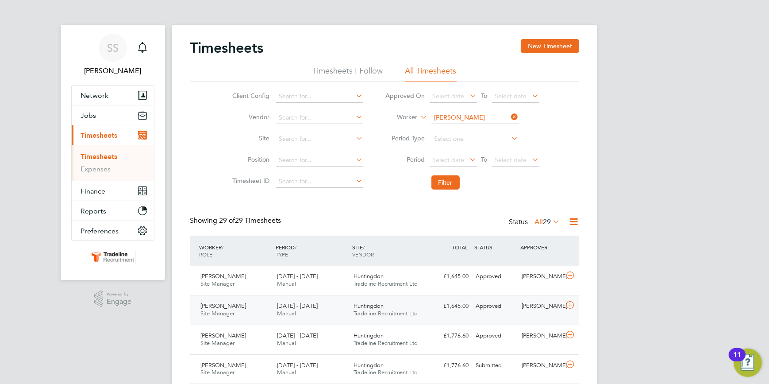
click at [570, 304] on icon at bounding box center [570, 304] width 11 height 7
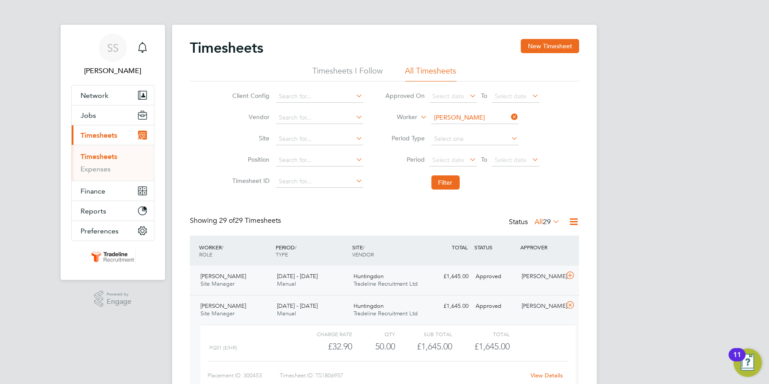
click at [570, 272] on icon at bounding box center [570, 275] width 11 height 7
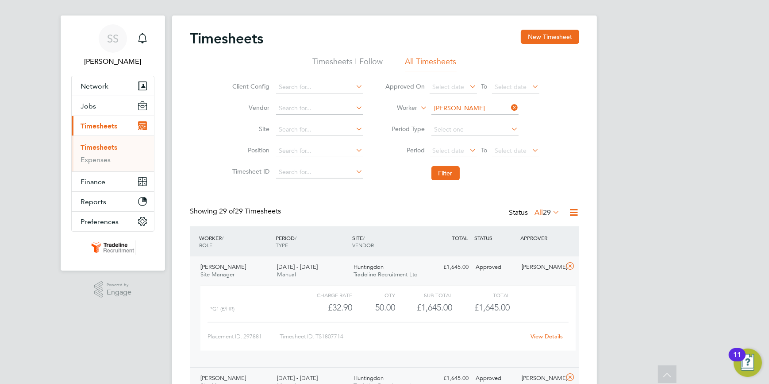
scroll to position [0, 0]
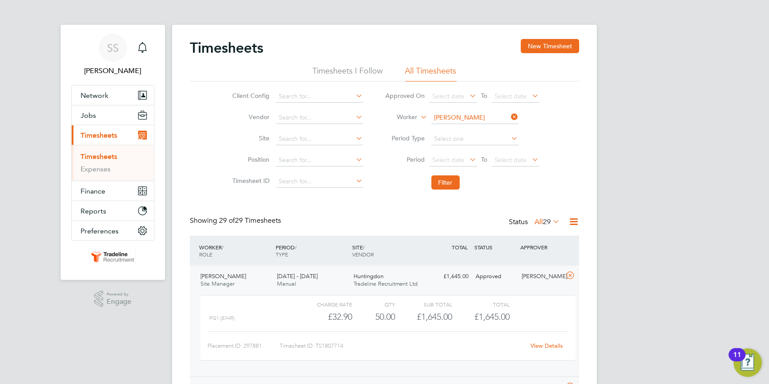
click at [510, 115] on icon at bounding box center [510, 117] width 0 height 12
click at [503, 117] on input at bounding box center [474, 118] width 87 height 12
click at [485, 127] on li "[PERSON_NAME] [PERSON_NAME]" at bounding box center [492, 129] width 122 height 12
type input "[PERSON_NAME]"
click at [446, 181] on button "Filter" at bounding box center [445, 182] width 28 height 14
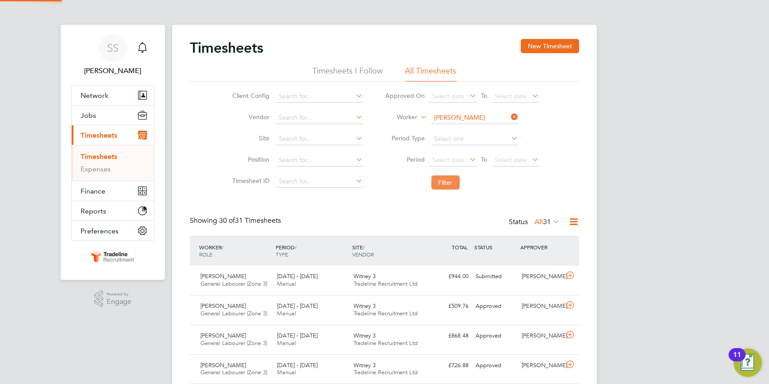
scroll to position [22, 77]
click at [568, 274] on icon at bounding box center [570, 275] width 11 height 7
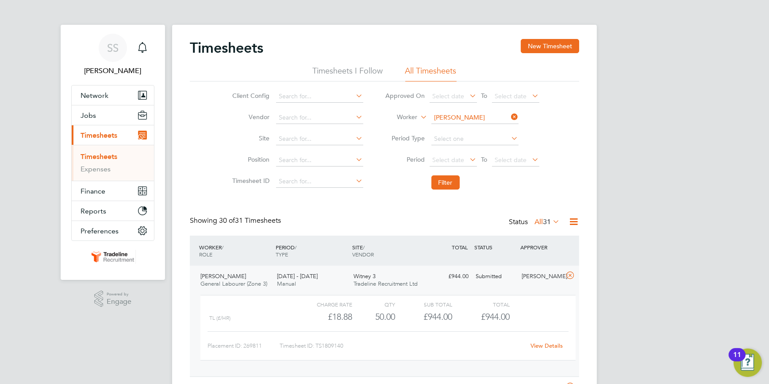
click at [568, 274] on icon at bounding box center [570, 275] width 11 height 7
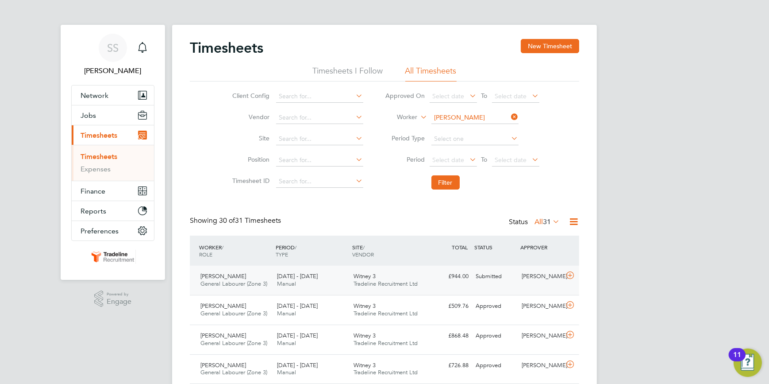
click at [568, 273] on icon at bounding box center [570, 275] width 11 height 7
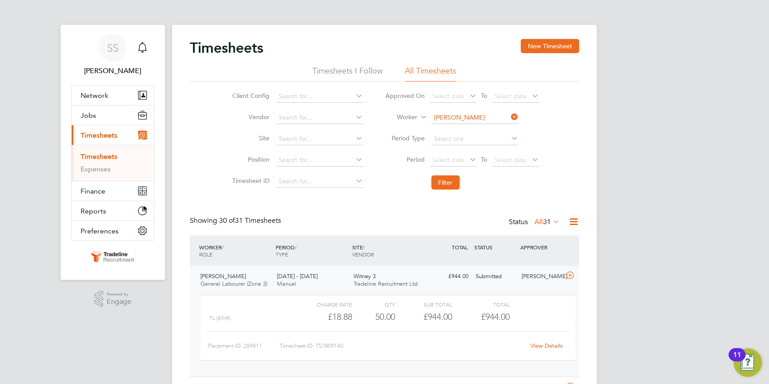
click at [510, 115] on icon at bounding box center [510, 117] width 0 height 12
click at [479, 116] on input at bounding box center [474, 118] width 87 height 12
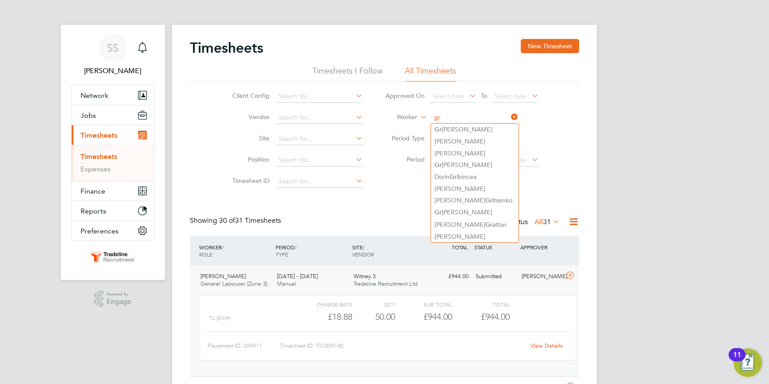
type input "g"
click at [473, 209] on li "Mic [PERSON_NAME]" at bounding box center [475, 213] width 88 height 12
type input "[PERSON_NAME]"
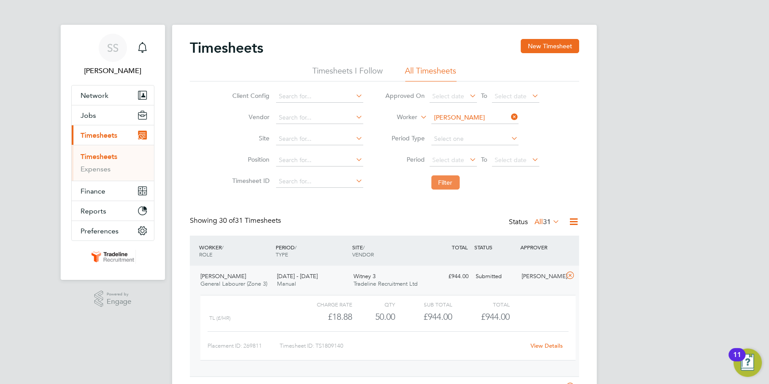
click at [446, 180] on button "Filter" at bounding box center [445, 182] width 28 height 14
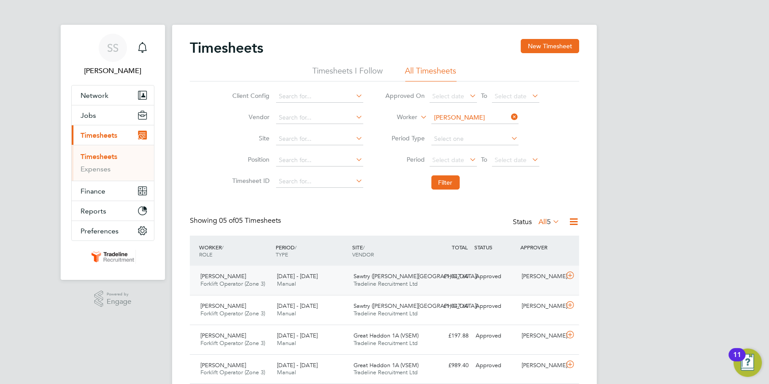
click at [571, 274] on icon at bounding box center [570, 275] width 11 height 7
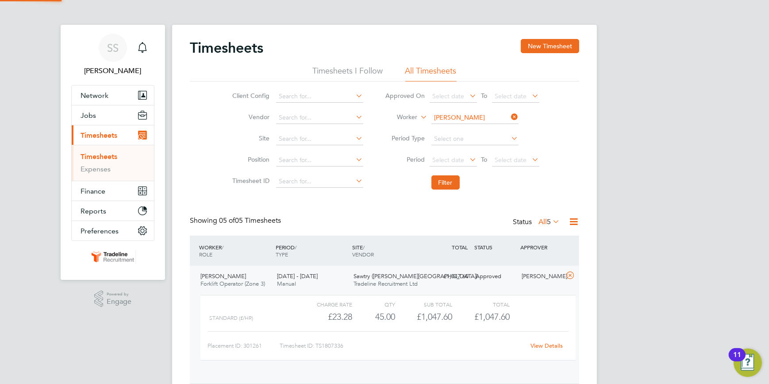
scroll to position [15, 86]
drag, startPoint x: 512, startPoint y: 115, endPoint x: 500, endPoint y: 117, distance: 11.2
click at [510, 115] on icon at bounding box center [510, 117] width 0 height 12
click at [492, 118] on input at bounding box center [474, 118] width 87 height 12
click at [466, 126] on li "[PERSON_NAME]" at bounding box center [485, 129] width 109 height 12
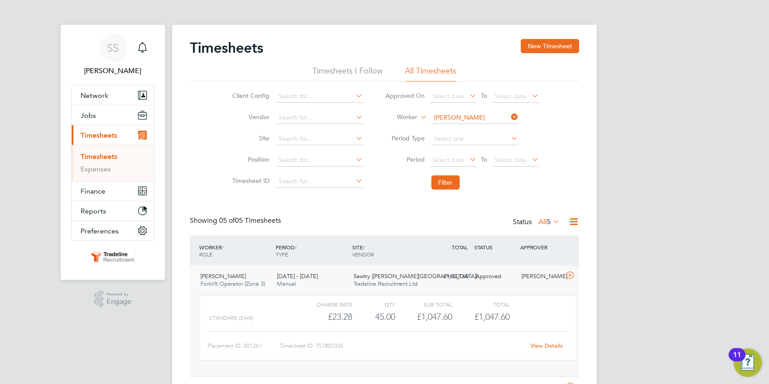
type input "[PERSON_NAME]"
click at [448, 181] on button "Filter" at bounding box center [445, 182] width 28 height 14
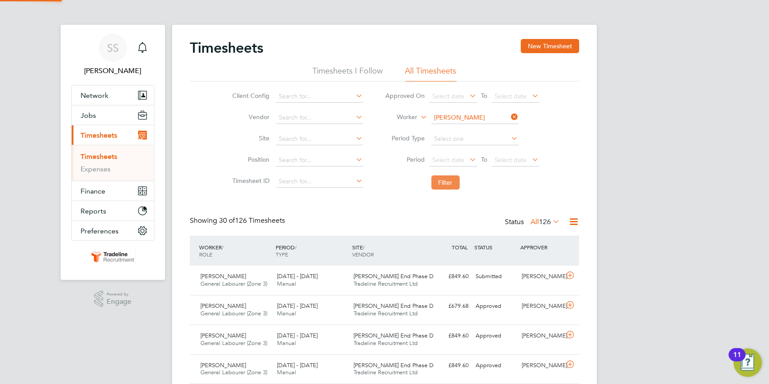
scroll to position [22, 77]
click at [569, 272] on icon at bounding box center [570, 275] width 11 height 7
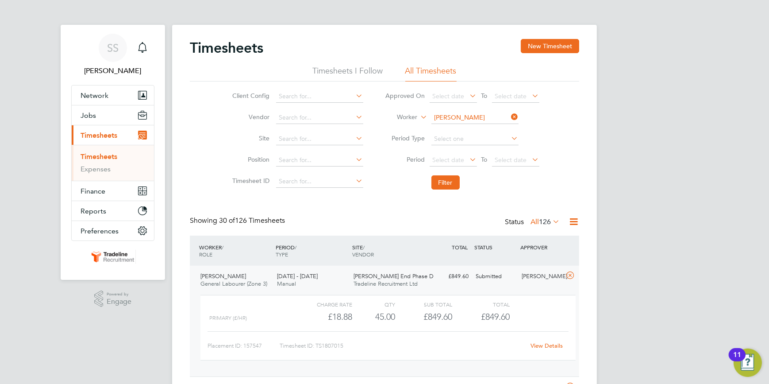
drag, startPoint x: 511, startPoint y: 115, endPoint x: 491, endPoint y: 115, distance: 20.4
click at [510, 115] on icon at bounding box center [510, 117] width 0 height 12
click at [491, 115] on input at bounding box center [474, 118] width 87 height 12
click at [485, 126] on b "[PERSON_NAME]" at bounding box center [510, 130] width 51 height 8
type input "[PERSON_NAME]"
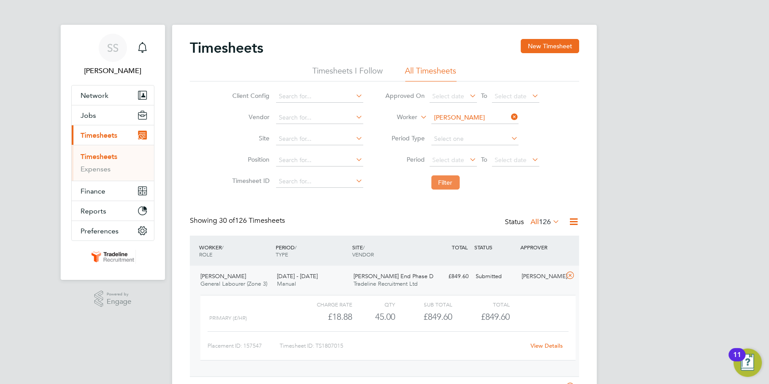
click at [442, 185] on button "Filter" at bounding box center [445, 182] width 28 height 14
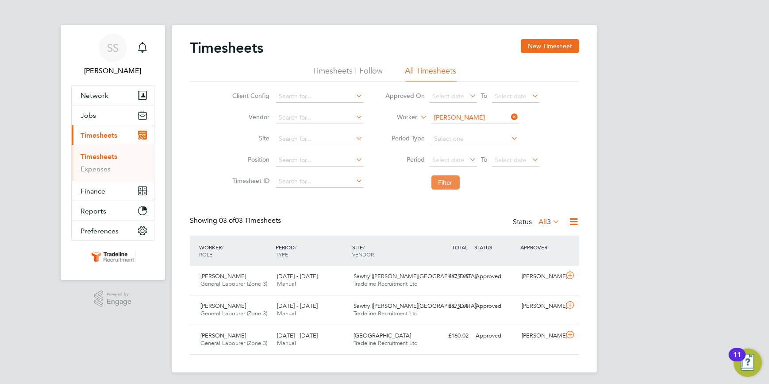
click at [447, 177] on button "Filter" at bounding box center [445, 182] width 28 height 14
click at [445, 178] on button "Filter" at bounding box center [445, 182] width 28 height 14
click at [510, 115] on icon at bounding box center [510, 117] width 0 height 12
click at [502, 115] on input at bounding box center [474, 118] width 87 height 12
click at [467, 150] on b "Hussain" at bounding box center [462, 154] width 22 height 8
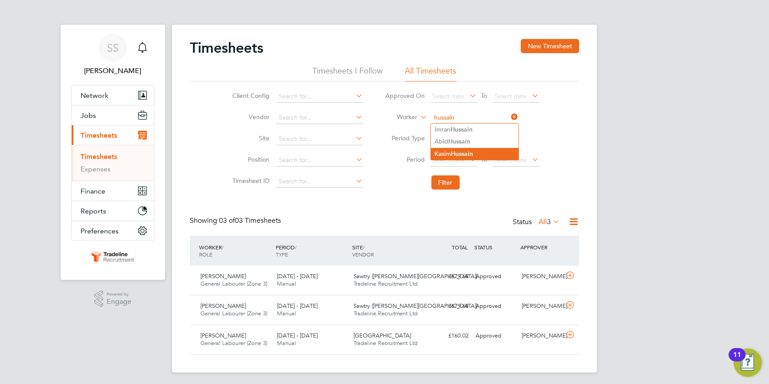
type input "[PERSON_NAME]"
click at [441, 181] on button "Filter" at bounding box center [445, 182] width 28 height 14
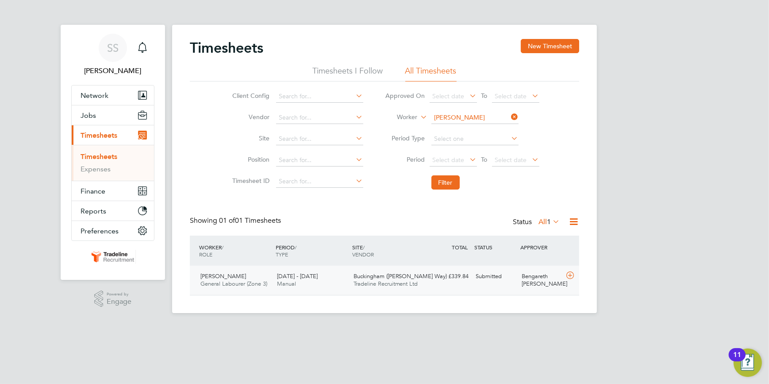
click at [570, 274] on icon at bounding box center [570, 275] width 11 height 7
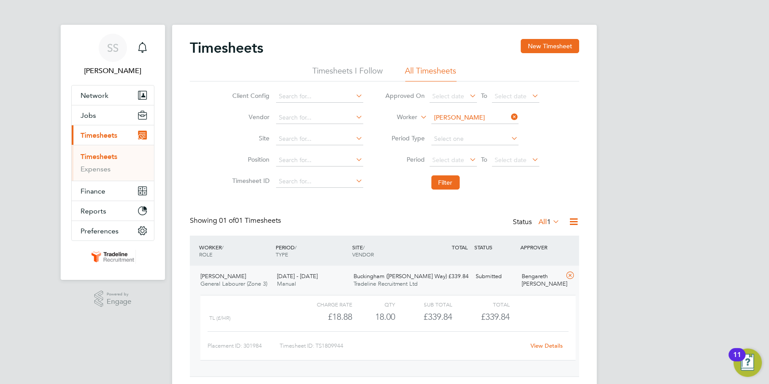
drag, startPoint x: 513, startPoint y: 115, endPoint x: 500, endPoint y: 115, distance: 12.8
click at [510, 115] on icon at bounding box center [510, 117] width 0 height 12
click at [486, 115] on input at bounding box center [474, 118] width 87 height 12
type input "l"
type input "[PERSON_NAME]"
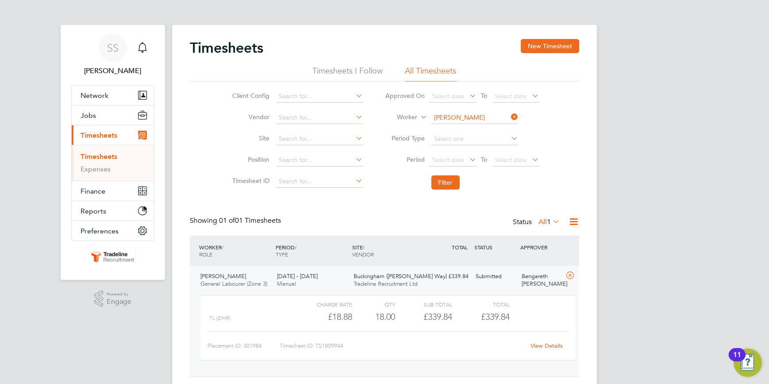
drag, startPoint x: 513, startPoint y: 116, endPoint x: 507, endPoint y: 115, distance: 6.3
click at [510, 116] on icon at bounding box center [510, 117] width 0 height 12
click at [497, 116] on input at bounding box center [474, 118] width 87 height 12
click at [479, 172] on li "[PERSON_NAME]" at bounding box center [486, 178] width 111 height 12
type input "[PERSON_NAME]"
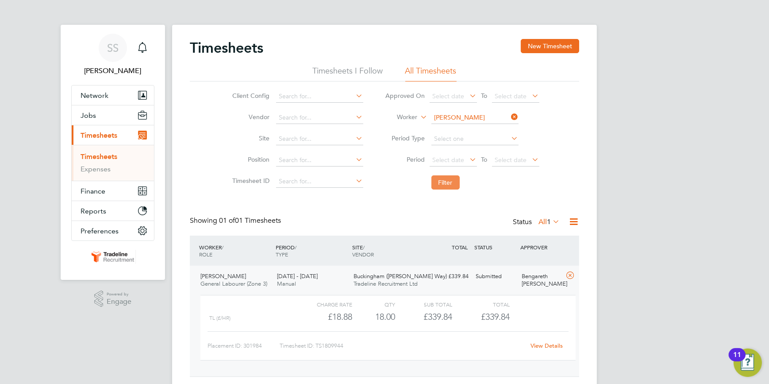
click at [449, 179] on button "Filter" at bounding box center [445, 182] width 28 height 14
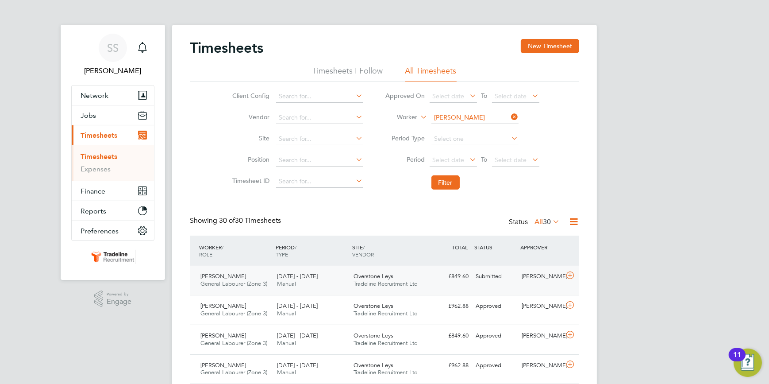
click at [568, 274] on icon at bounding box center [570, 275] width 11 height 7
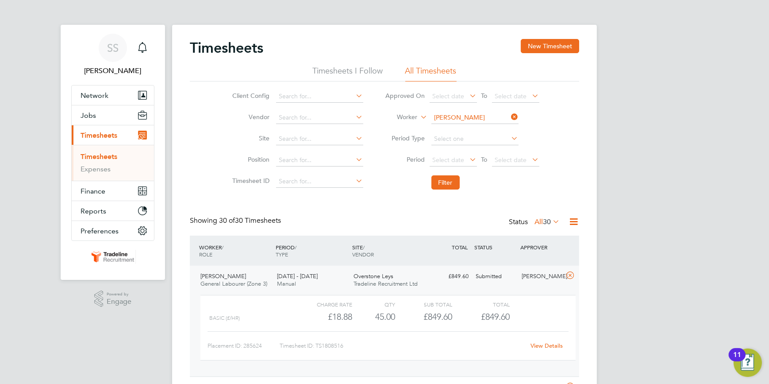
click at [510, 115] on icon at bounding box center [510, 117] width 0 height 12
click at [498, 114] on input at bounding box center [474, 118] width 87 height 12
click at [477, 137] on li "[PERSON_NAME]" at bounding box center [488, 141] width 114 height 12
type input "[PERSON_NAME]"
click at [440, 180] on button "Filter" at bounding box center [445, 182] width 28 height 14
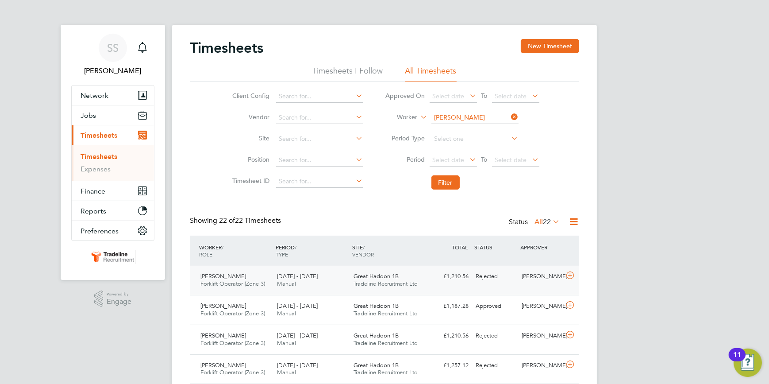
click at [568, 274] on icon at bounding box center [570, 275] width 11 height 7
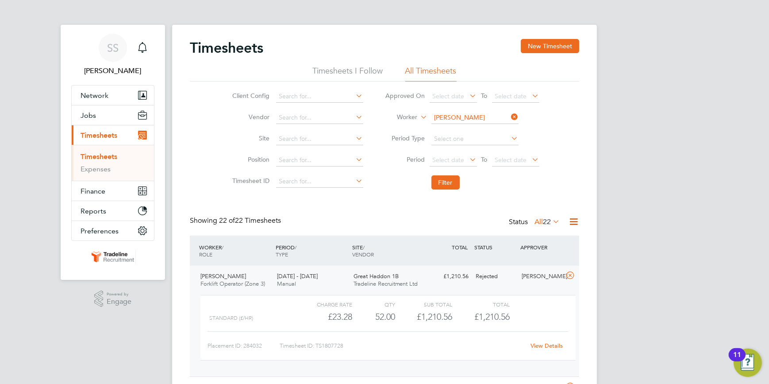
drag, startPoint x: 513, startPoint y: 115, endPoint x: 483, endPoint y: 115, distance: 29.7
click at [510, 115] on icon at bounding box center [510, 117] width 0 height 12
click at [482, 115] on input at bounding box center [474, 118] width 87 height 12
type input "[PERSON_NAME]"
click at [444, 181] on button "Filter" at bounding box center [445, 182] width 28 height 14
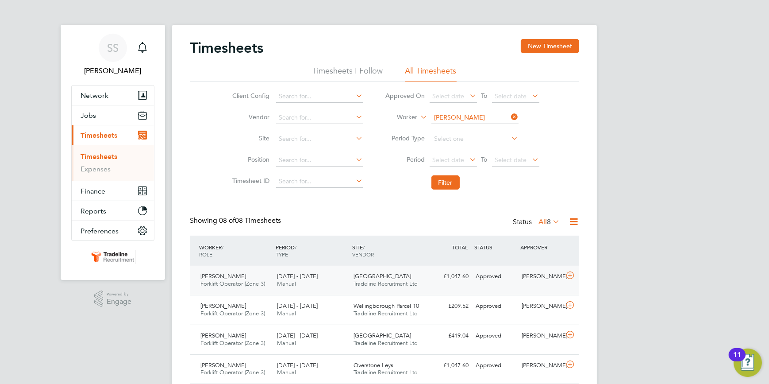
click at [571, 273] on icon at bounding box center [570, 275] width 11 height 7
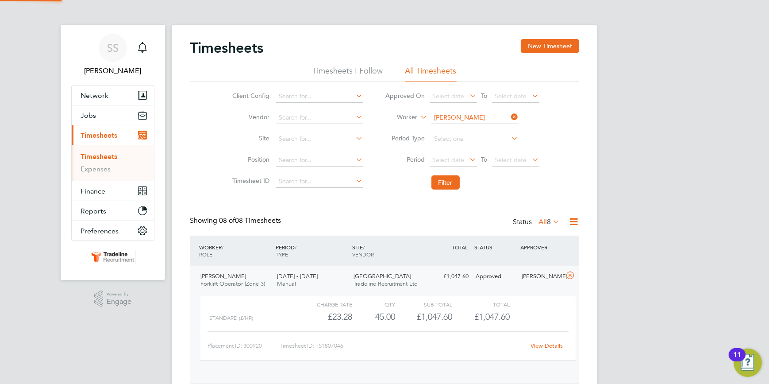
scroll to position [15, 86]
drag, startPoint x: 513, startPoint y: 116, endPoint x: 484, endPoint y: 117, distance: 29.7
click at [510, 115] on icon at bounding box center [510, 117] width 0 height 12
click at [484, 117] on input at bounding box center [474, 118] width 87 height 12
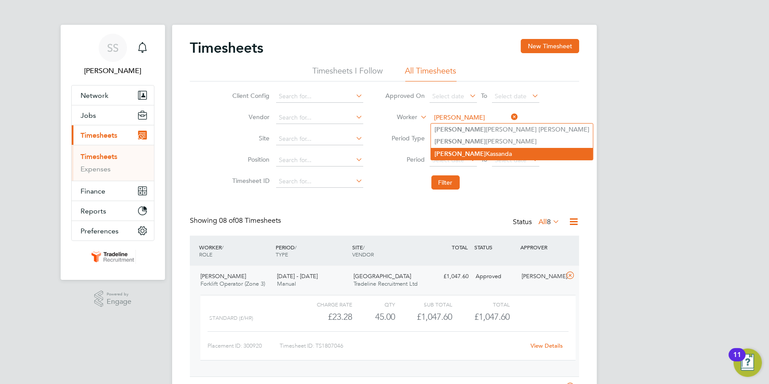
click at [483, 151] on li "[PERSON_NAME]" at bounding box center [512, 154] width 162 height 12
type input "[PERSON_NAME]"
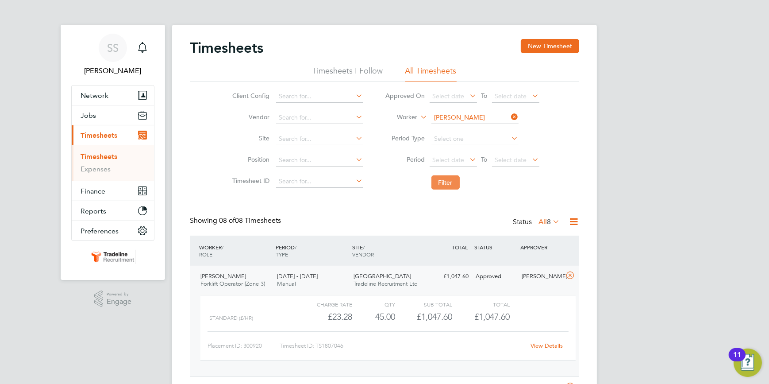
click at [452, 178] on button "Filter" at bounding box center [445, 182] width 28 height 14
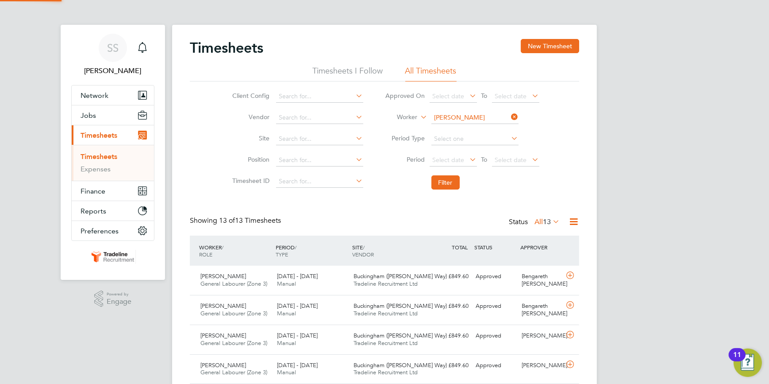
scroll to position [22, 77]
click at [571, 273] on icon at bounding box center [570, 275] width 11 height 7
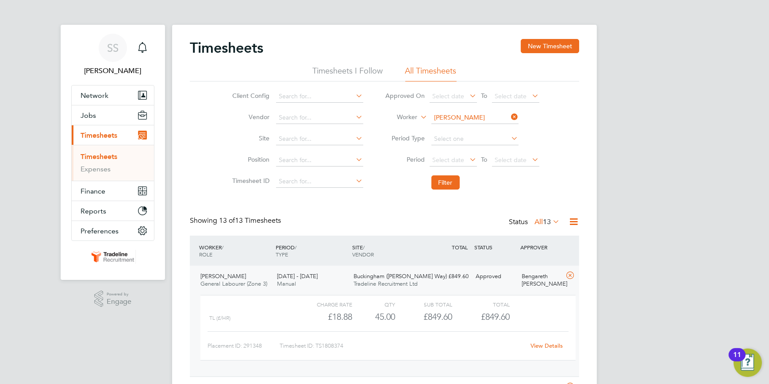
drag, startPoint x: 512, startPoint y: 116, endPoint x: 501, endPoint y: 115, distance: 10.6
click at [510, 115] on icon at bounding box center [510, 117] width 0 height 12
click at [496, 115] on input at bounding box center [474, 118] width 87 height 12
type input "[PERSON_NAME]"
click at [446, 181] on button "Filter" at bounding box center [445, 182] width 28 height 14
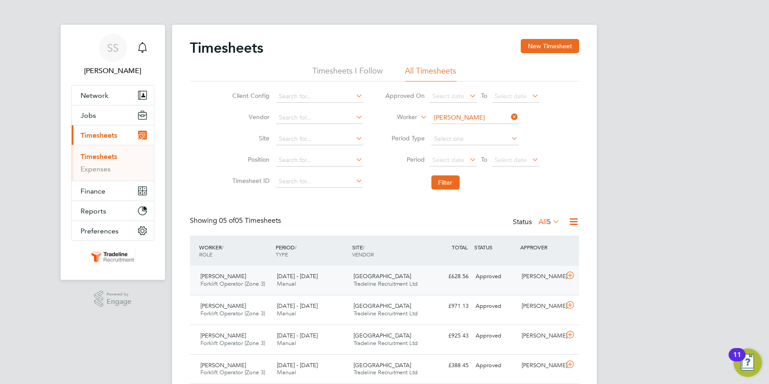
click at [569, 274] on icon at bounding box center [570, 275] width 11 height 7
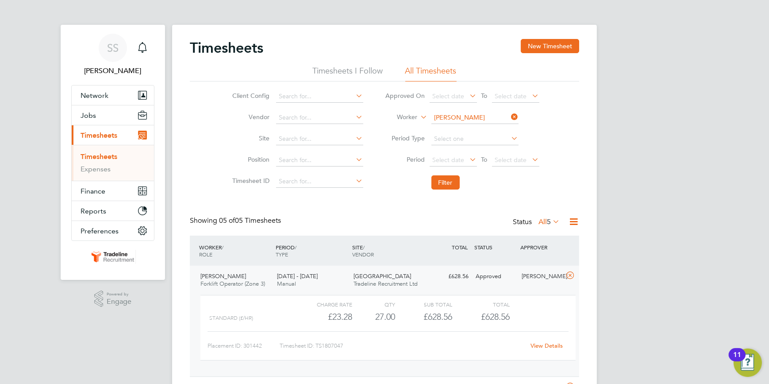
click at [510, 116] on icon at bounding box center [510, 117] width 0 height 12
click at [497, 116] on input at bounding box center [474, 118] width 87 height 12
click at [485, 128] on b "[PERSON_NAME]" at bounding box center [510, 130] width 51 height 8
type input "Florin-[PERSON_NAME]"
click at [448, 181] on button "Filter" at bounding box center [445, 182] width 28 height 14
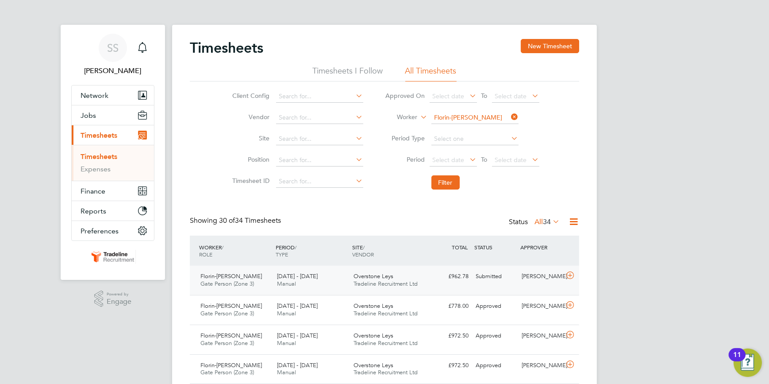
click at [569, 274] on icon at bounding box center [570, 275] width 11 height 7
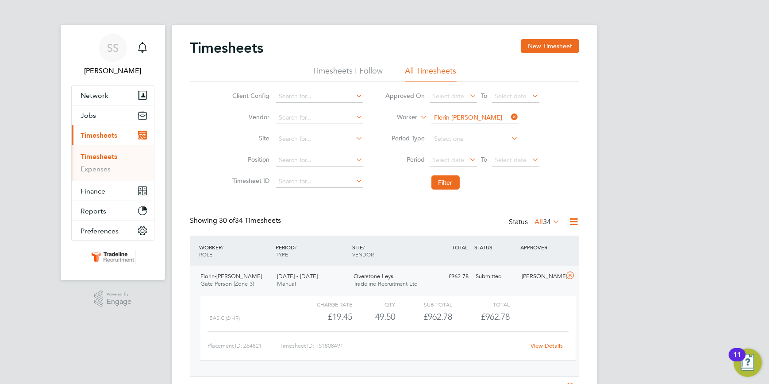
click at [510, 115] on icon at bounding box center [510, 117] width 0 height 12
click at [451, 113] on input at bounding box center [474, 118] width 87 height 12
click at [473, 131] on li "[PERSON_NAME]" at bounding box center [485, 129] width 109 height 12
type input "[PERSON_NAME]"
click at [445, 182] on button "Filter" at bounding box center [445, 182] width 28 height 14
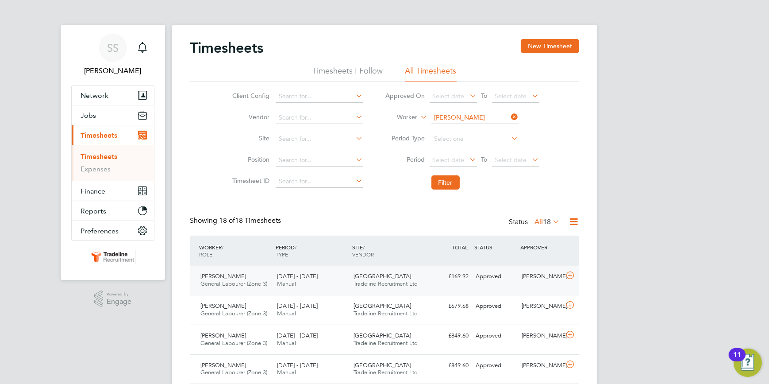
click at [569, 275] on icon at bounding box center [570, 275] width 11 height 7
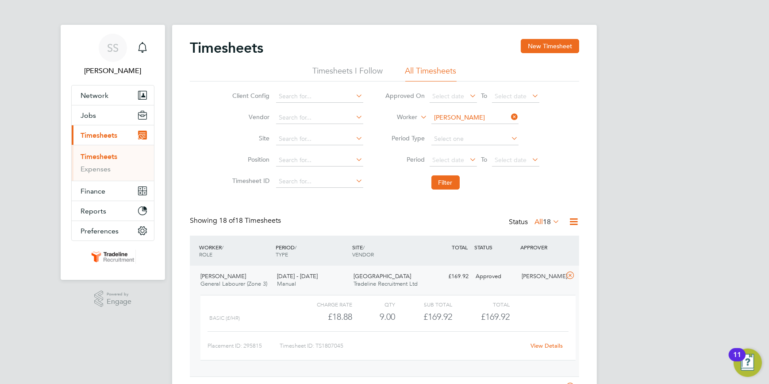
drag, startPoint x: 514, startPoint y: 115, endPoint x: 503, endPoint y: 114, distance: 11.1
click at [510, 115] on icon at bounding box center [510, 117] width 0 height 12
click at [498, 114] on input at bounding box center [474, 118] width 87 height 12
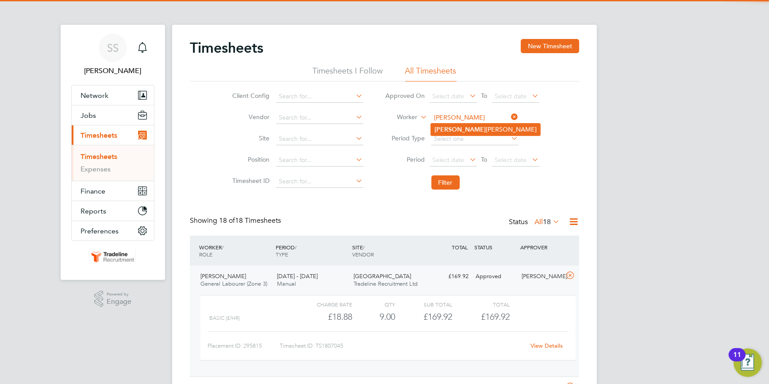
click at [469, 129] on li "[PERSON_NAME]" at bounding box center [485, 129] width 109 height 12
type input "[PERSON_NAME]"
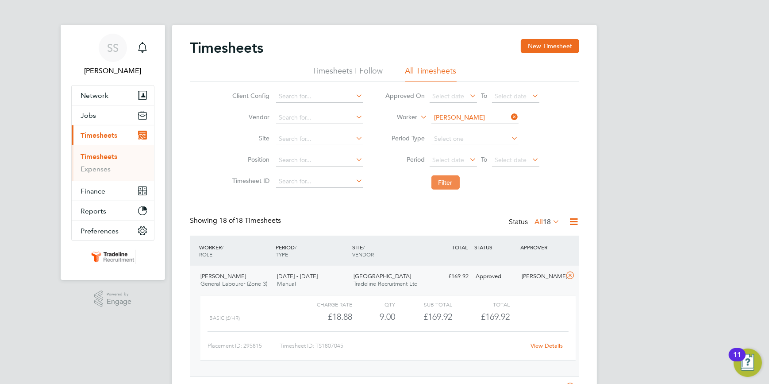
click at [445, 182] on button "Filter" at bounding box center [445, 182] width 28 height 14
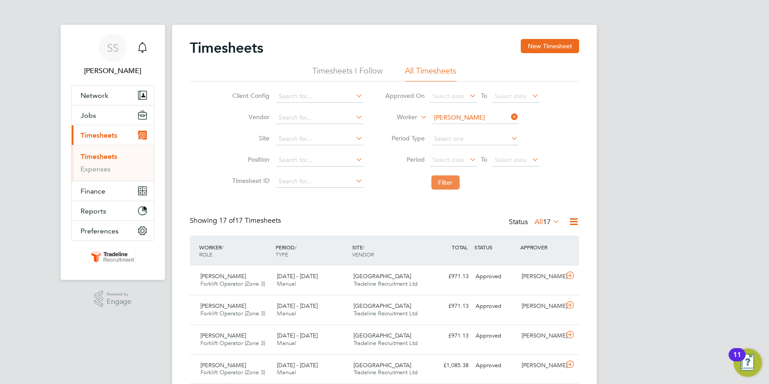
click at [448, 181] on button "Filter" at bounding box center [445, 182] width 28 height 14
click at [569, 273] on icon at bounding box center [570, 275] width 11 height 7
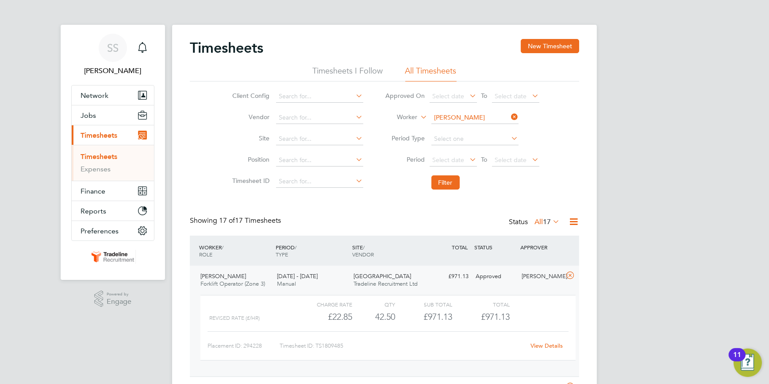
click at [500, 114] on li "Worker [PERSON_NAME]" at bounding box center [462, 117] width 176 height 21
click at [475, 113] on input at bounding box center [474, 118] width 87 height 12
type input "matthams"
click at [445, 179] on button "Filter" at bounding box center [445, 182] width 28 height 14
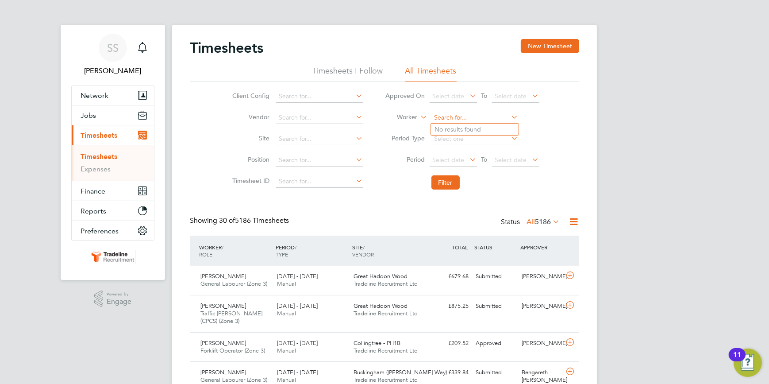
click at [468, 112] on input at bounding box center [474, 118] width 87 height 12
click at [462, 124] on li "[PERSON_NAME] ms" at bounding box center [475, 129] width 88 height 12
type input "[PERSON_NAME]"
click at [446, 181] on button "Filter" at bounding box center [445, 182] width 28 height 14
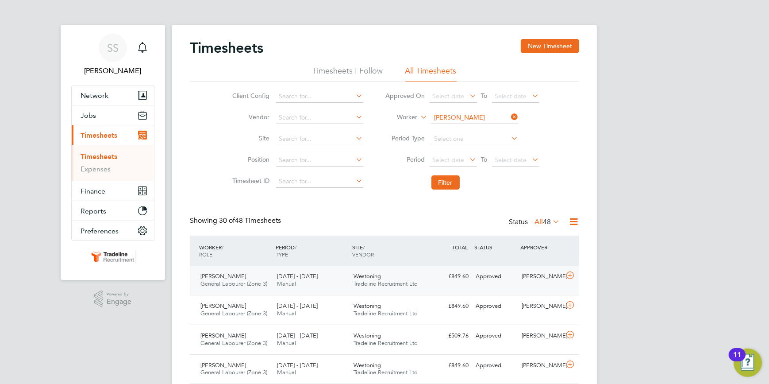
click at [570, 273] on icon at bounding box center [570, 275] width 11 height 7
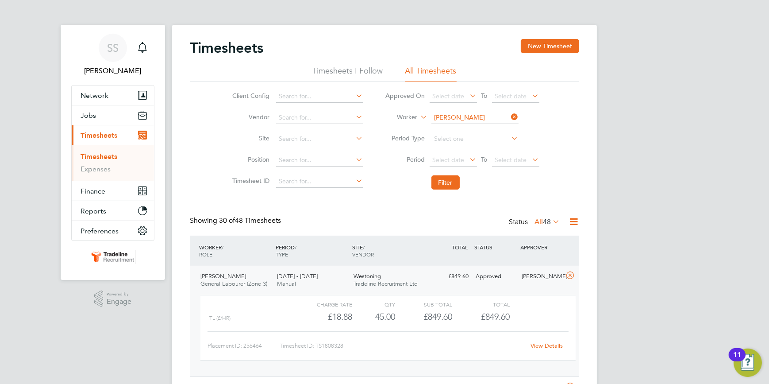
click at [510, 115] on icon at bounding box center [510, 117] width 0 height 12
click at [480, 117] on input at bounding box center [474, 118] width 87 height 12
click at [487, 127] on li "[PERSON_NAME]" at bounding box center [485, 129] width 109 height 12
type input "[PERSON_NAME]"
click at [444, 181] on button "Filter" at bounding box center [445, 182] width 28 height 14
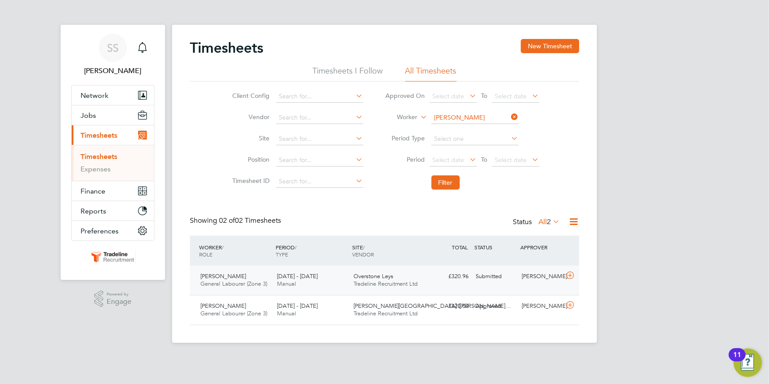
click at [571, 273] on icon at bounding box center [570, 275] width 11 height 7
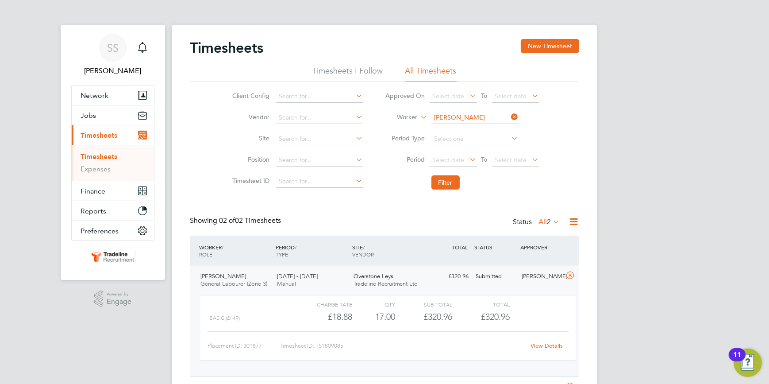
click at [510, 115] on icon at bounding box center [510, 117] width 0 height 12
click at [450, 116] on input at bounding box center [474, 118] width 87 height 12
click at [485, 128] on b "[PERSON_NAME]" at bounding box center [510, 130] width 51 height 8
type input "[PERSON_NAME]"
click at [445, 181] on button "Filter" at bounding box center [445, 182] width 28 height 14
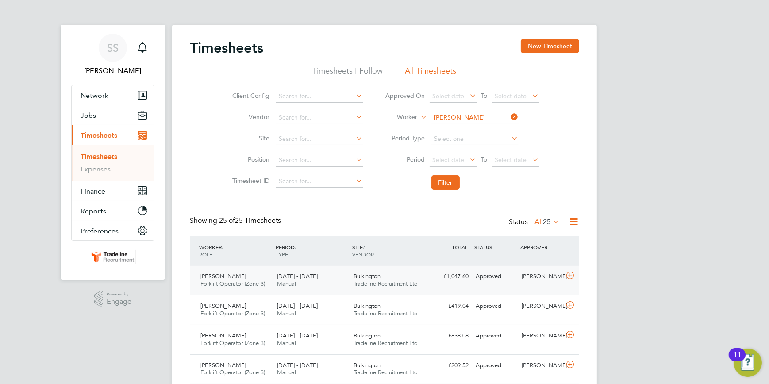
click at [570, 274] on icon at bounding box center [570, 275] width 11 height 7
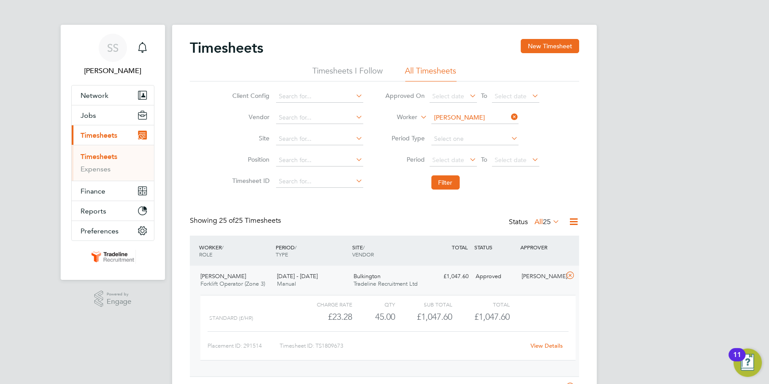
drag, startPoint x: 512, startPoint y: 114, endPoint x: 504, endPoint y: 114, distance: 8.0
click at [510, 114] on icon at bounding box center [510, 117] width 0 height 12
click at [501, 115] on input at bounding box center [474, 118] width 87 height 12
click at [454, 128] on b "[PERSON_NAME]" at bounding box center [470, 130] width 51 height 8
type input "[PERSON_NAME]"
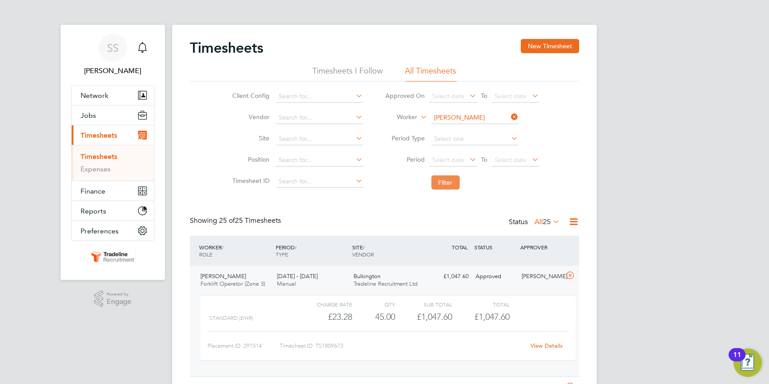
click at [446, 180] on button "Filter" at bounding box center [445, 182] width 28 height 14
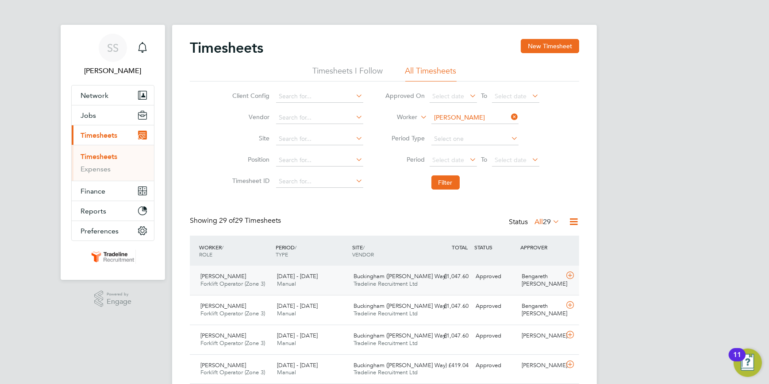
click at [571, 273] on icon at bounding box center [570, 275] width 11 height 7
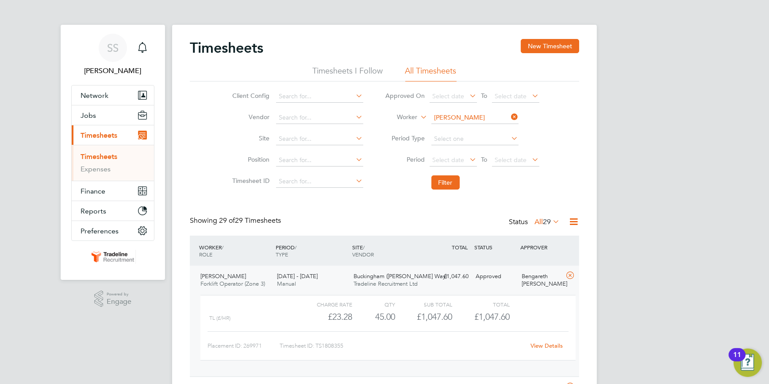
drag, startPoint x: 513, startPoint y: 115, endPoint x: 481, endPoint y: 116, distance: 31.4
click at [510, 115] on icon at bounding box center [510, 117] width 0 height 12
click at [481, 116] on input at bounding box center [474, 118] width 87 height 12
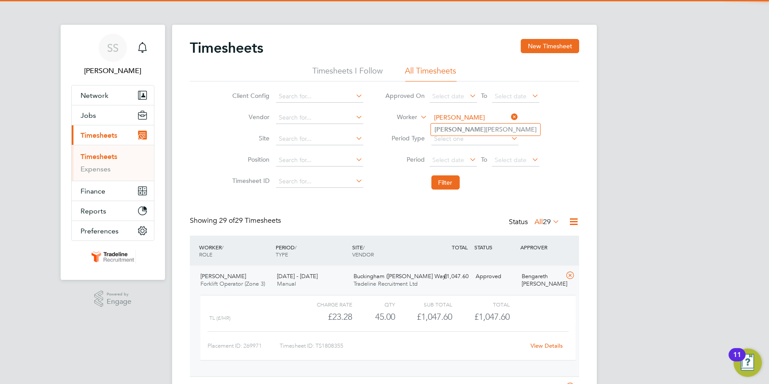
click at [479, 130] on li "[PERSON_NAME]" at bounding box center [485, 129] width 109 height 12
type input "[PERSON_NAME]"
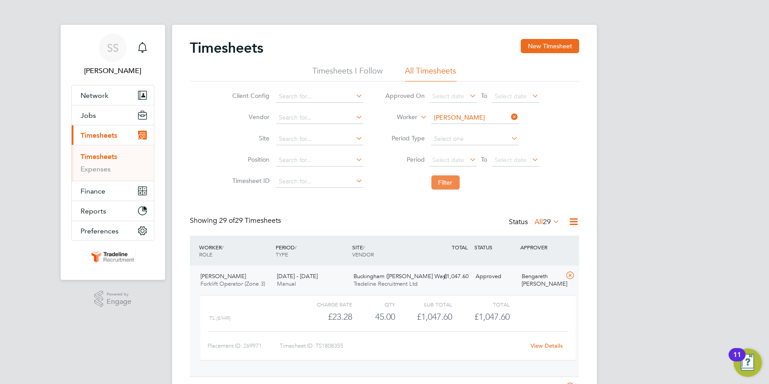
click at [450, 183] on button "Filter" at bounding box center [445, 182] width 28 height 14
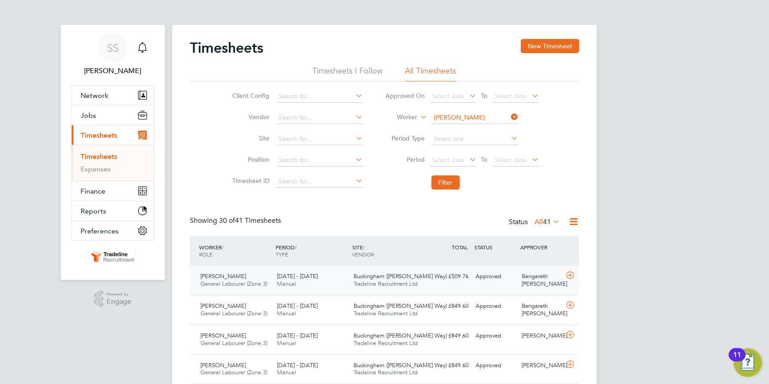
click at [571, 273] on icon at bounding box center [570, 275] width 11 height 7
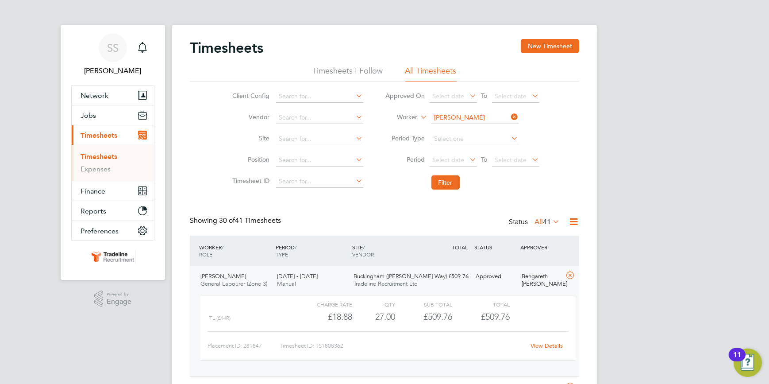
drag, startPoint x: 515, startPoint y: 115, endPoint x: 508, endPoint y: 116, distance: 6.3
click at [508, 116] on li "Worker [PERSON_NAME]" at bounding box center [462, 117] width 176 height 21
click at [496, 118] on input at bounding box center [474, 118] width 87 height 12
click at [485, 129] on b "Netede" at bounding box center [496, 130] width 22 height 8
type input "[PERSON_NAME]"
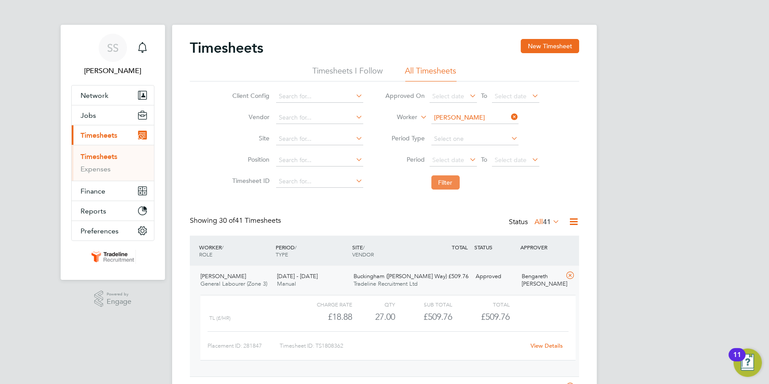
click at [448, 181] on button "Filter" at bounding box center [445, 182] width 28 height 14
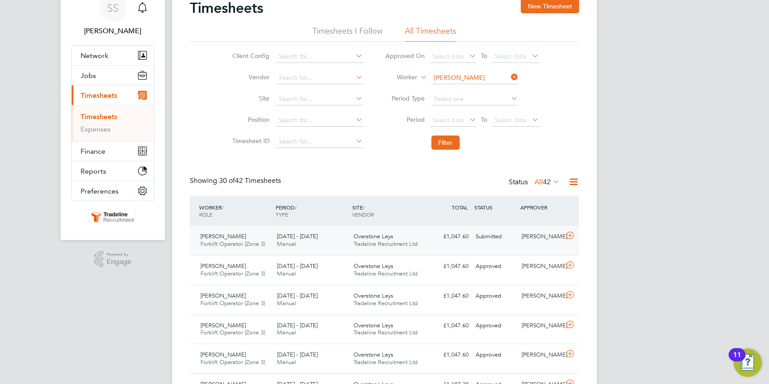
click at [568, 233] on icon at bounding box center [570, 235] width 11 height 7
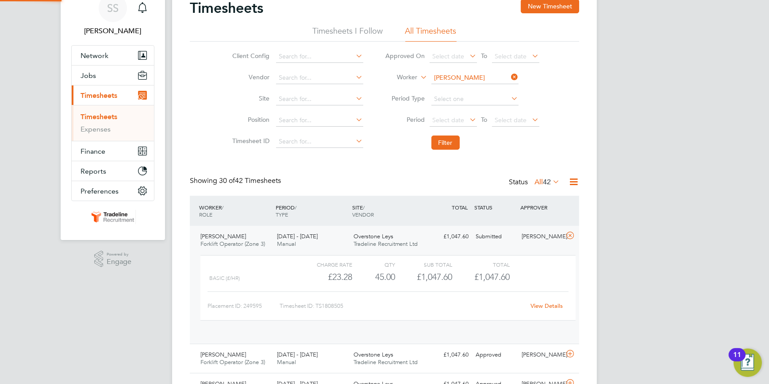
scroll to position [15, 86]
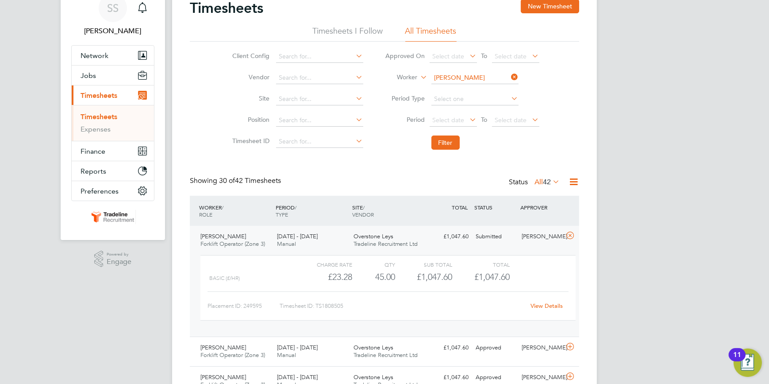
drag, startPoint x: 513, startPoint y: 74, endPoint x: 505, endPoint y: 74, distance: 8.0
click at [510, 74] on icon at bounding box center [510, 77] width 0 height 12
drag, startPoint x: 493, startPoint y: 75, endPoint x: 488, endPoint y: 73, distance: 5.8
click at [489, 76] on input at bounding box center [474, 78] width 87 height 12
click at [482, 85] on li "[PERSON_NAME]" at bounding box center [485, 90] width 109 height 12
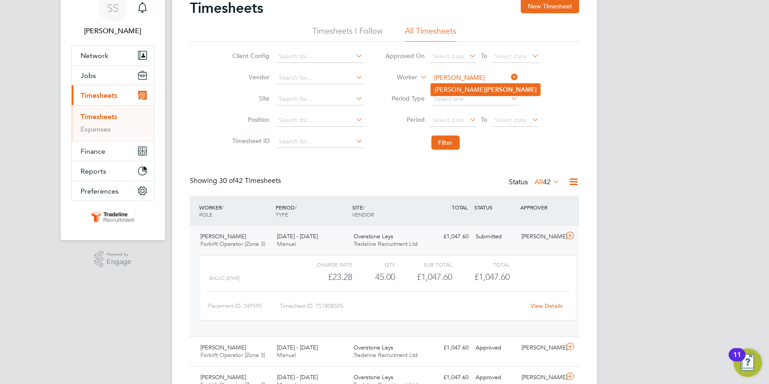
type input "[PERSON_NAME]"
click at [451, 144] on button "Filter" at bounding box center [445, 142] width 28 height 14
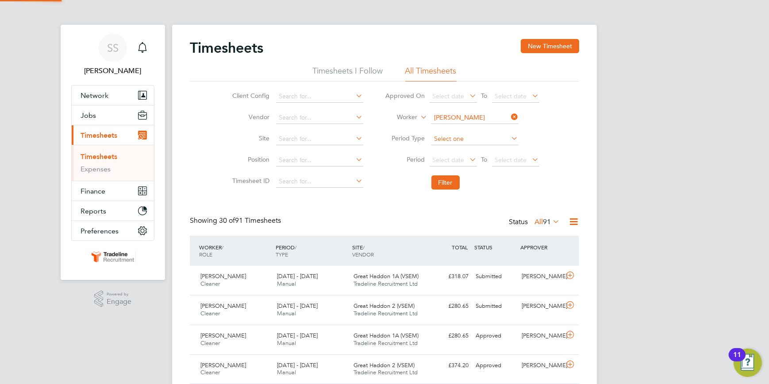
scroll to position [4, 4]
click at [571, 303] on icon at bounding box center [570, 304] width 11 height 7
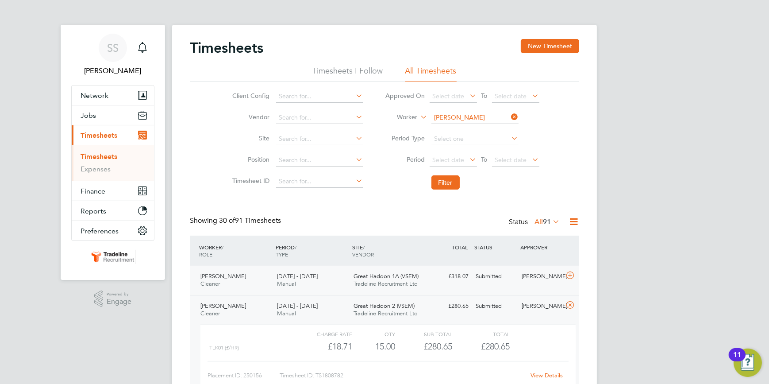
click at [569, 272] on icon at bounding box center [570, 275] width 11 height 7
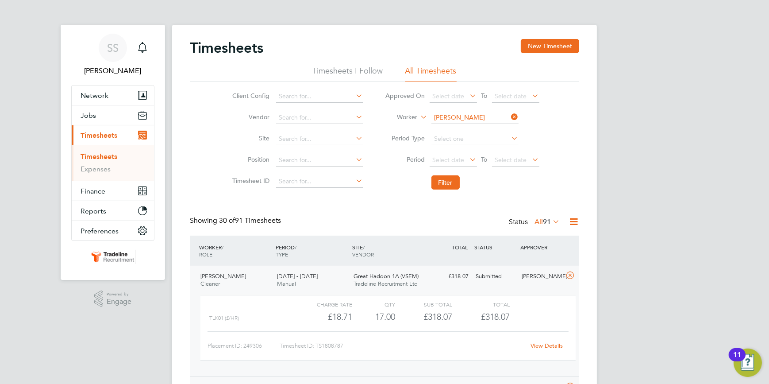
click at [510, 115] on icon at bounding box center [510, 117] width 0 height 12
click at [504, 115] on input at bounding box center [474, 118] width 87 height 12
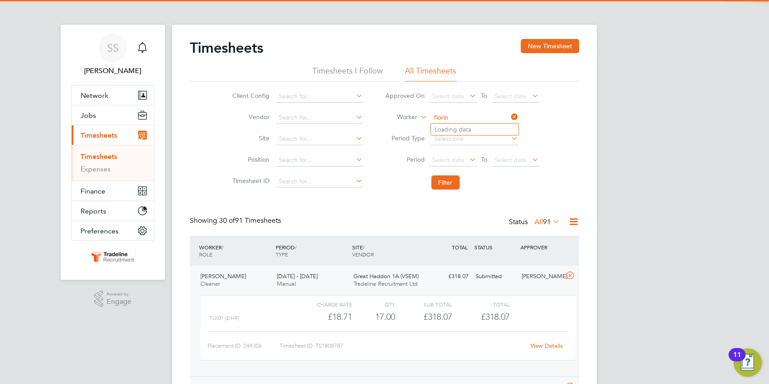
type input "Florin-[PERSON_NAME]"
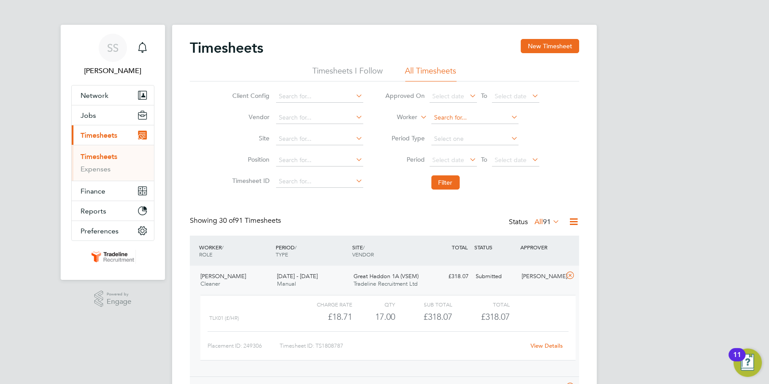
click at [448, 114] on input at bounding box center [474, 118] width 87 height 12
click at [465, 118] on input at bounding box center [474, 118] width 87 height 12
click at [473, 208] on li "[PERSON_NAME]" at bounding box center [475, 214] width 88 height 12
type input "[PERSON_NAME]"
click at [449, 184] on button "Filter" at bounding box center [445, 182] width 28 height 14
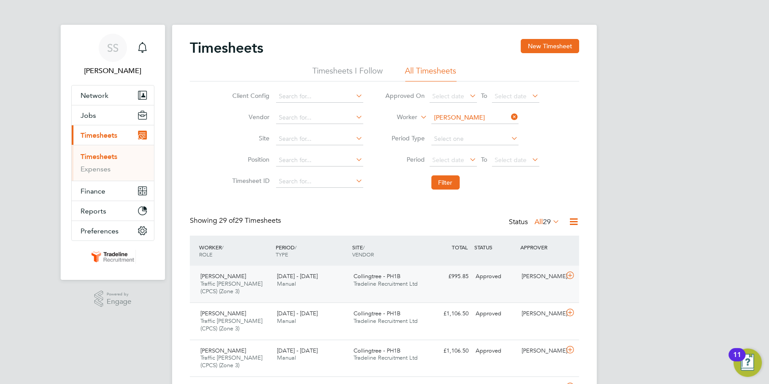
click at [571, 273] on icon at bounding box center [570, 275] width 11 height 7
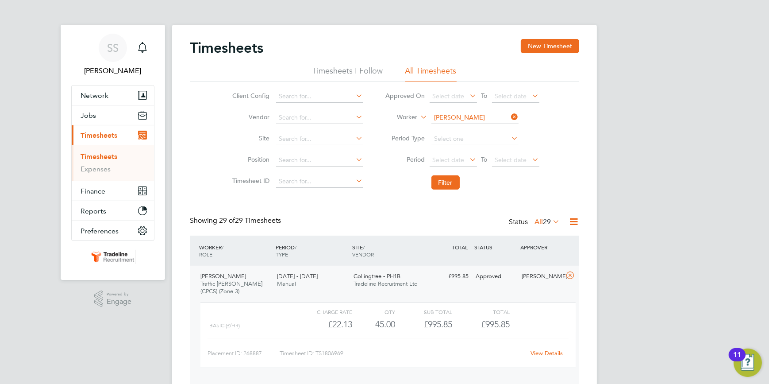
drag, startPoint x: 515, startPoint y: 115, endPoint x: 505, endPoint y: 113, distance: 10.8
click at [510, 115] on icon at bounding box center [510, 117] width 0 height 12
click at [501, 113] on input at bounding box center [474, 118] width 87 height 12
click at [469, 196] on li "[PERSON_NAME]" at bounding box center [475, 202] width 88 height 12
type input "[PERSON_NAME]"
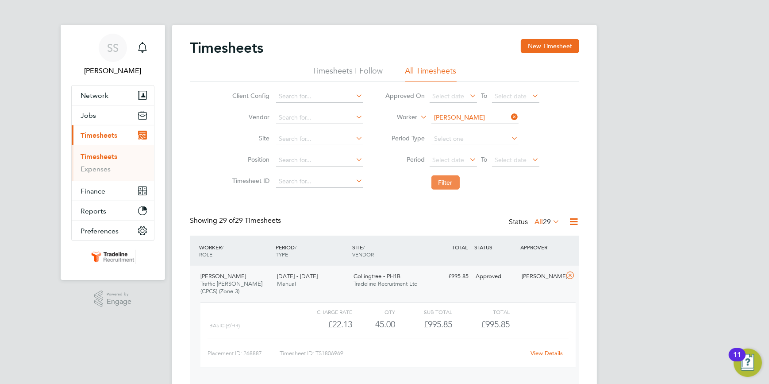
click at [445, 181] on button "Filter" at bounding box center [445, 182] width 28 height 14
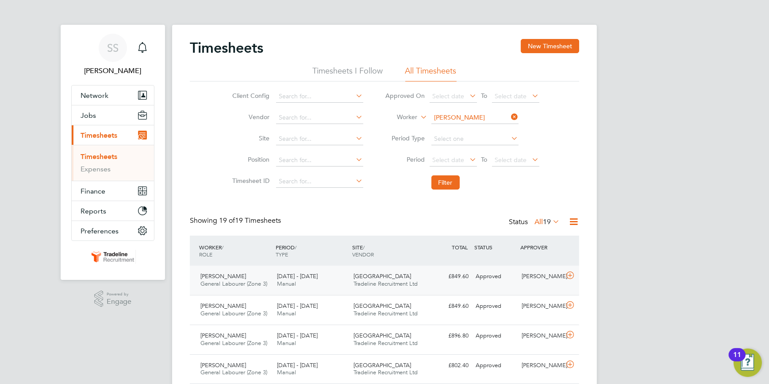
click at [571, 274] on icon at bounding box center [570, 275] width 11 height 7
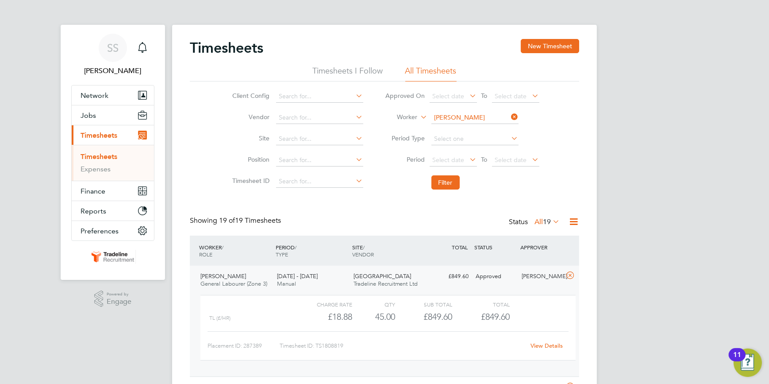
drag, startPoint x: 512, startPoint y: 115, endPoint x: 506, endPoint y: 114, distance: 6.0
click at [510, 115] on icon at bounding box center [510, 117] width 0 height 12
click at [501, 114] on input at bounding box center [474, 118] width 87 height 12
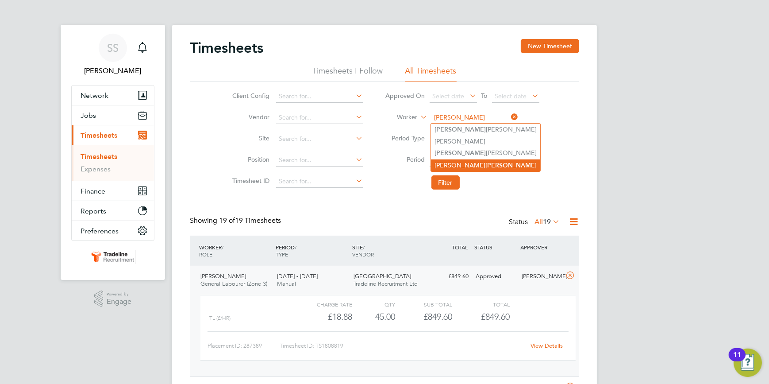
click at [485, 163] on b "[PERSON_NAME]" at bounding box center [510, 166] width 51 height 8
type input "[PERSON_NAME]"
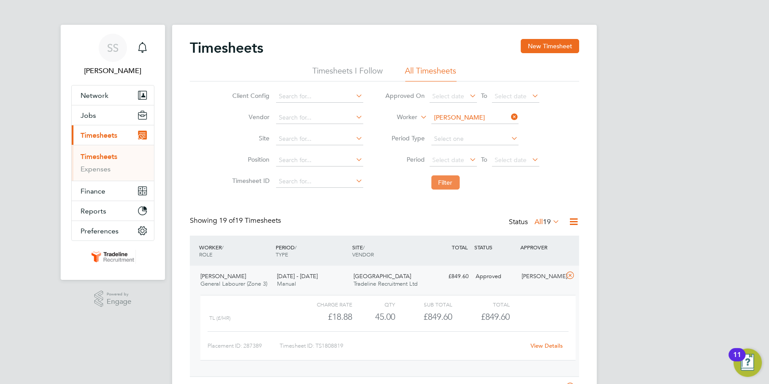
click at [441, 180] on button "Filter" at bounding box center [445, 182] width 28 height 14
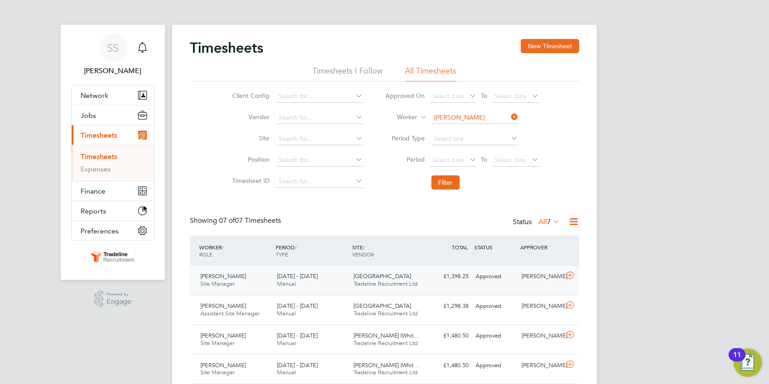
click at [571, 273] on icon at bounding box center [570, 275] width 11 height 7
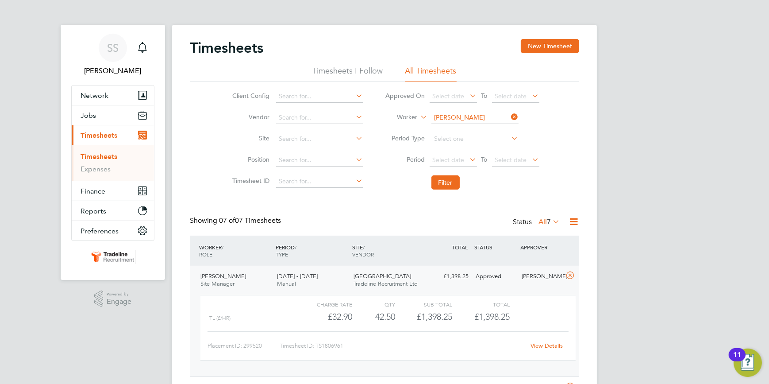
click at [510, 114] on icon at bounding box center [510, 117] width 0 height 12
click at [503, 115] on input at bounding box center [474, 118] width 87 height 12
click at [478, 129] on li "[PERSON_NAME]" at bounding box center [475, 129] width 88 height 12
type input "[PERSON_NAME]"
click at [442, 179] on button "Filter" at bounding box center [445, 182] width 28 height 14
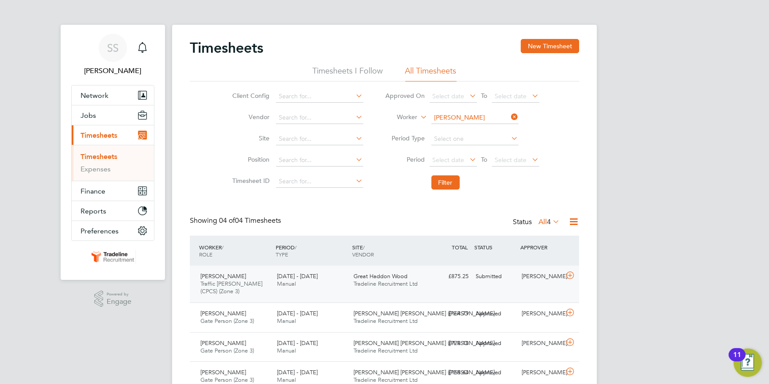
click at [571, 273] on icon at bounding box center [570, 275] width 11 height 7
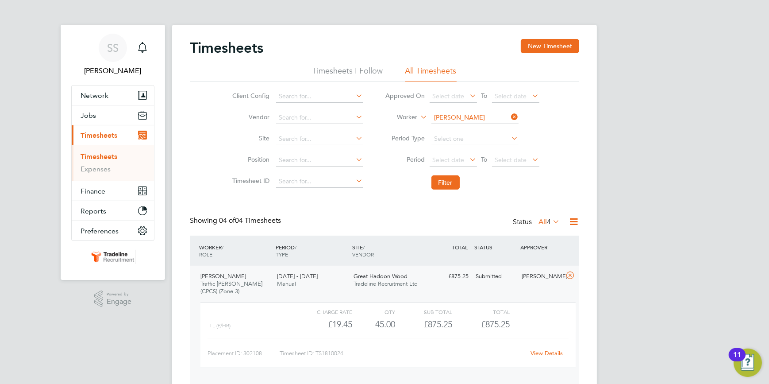
drag, startPoint x: 513, startPoint y: 114, endPoint x: 495, endPoint y: 116, distance: 18.7
click at [510, 114] on icon at bounding box center [510, 117] width 0 height 12
click at [492, 116] on input at bounding box center [474, 118] width 87 height 12
click at [471, 125] on li "Aurelian-[PERSON_NAME]" at bounding box center [475, 129] width 88 height 12
type input "Aurelian-[PERSON_NAME]"
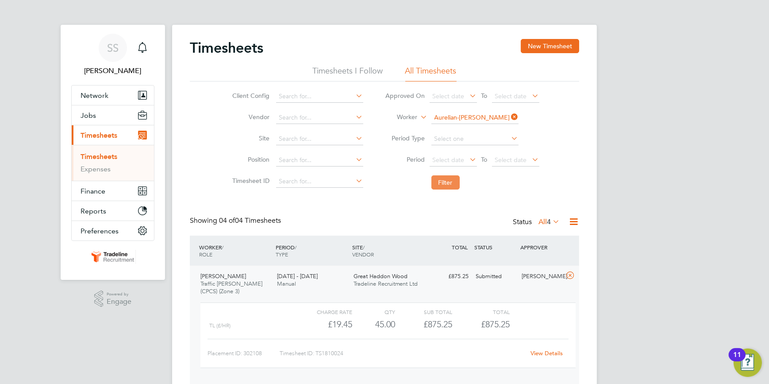
click at [445, 178] on button "Filter" at bounding box center [445, 182] width 28 height 14
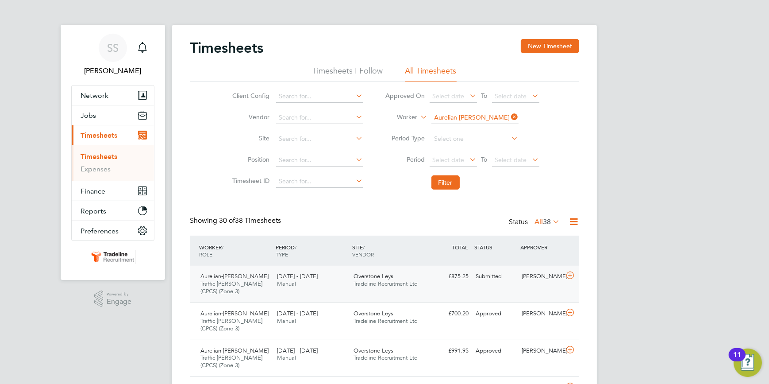
click at [570, 274] on icon at bounding box center [570, 275] width 11 height 7
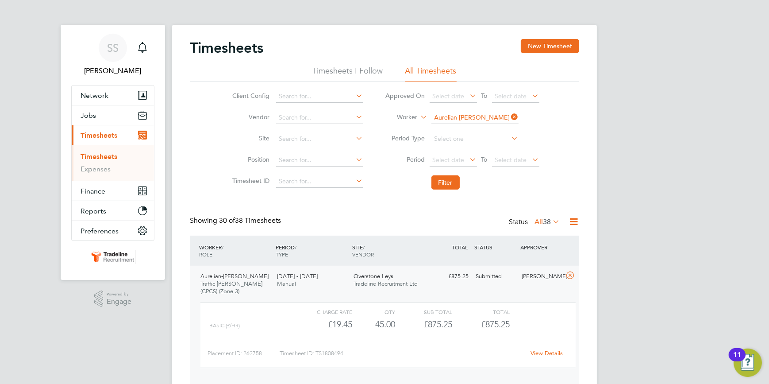
click at [510, 115] on icon at bounding box center [510, 117] width 0 height 12
click at [495, 114] on input at bounding box center [474, 118] width 87 height 12
click at [465, 128] on li "[PERSON_NAME]" at bounding box center [475, 129] width 88 height 12
type input "[PERSON_NAME]"
click at [445, 183] on button "Filter" at bounding box center [445, 182] width 28 height 14
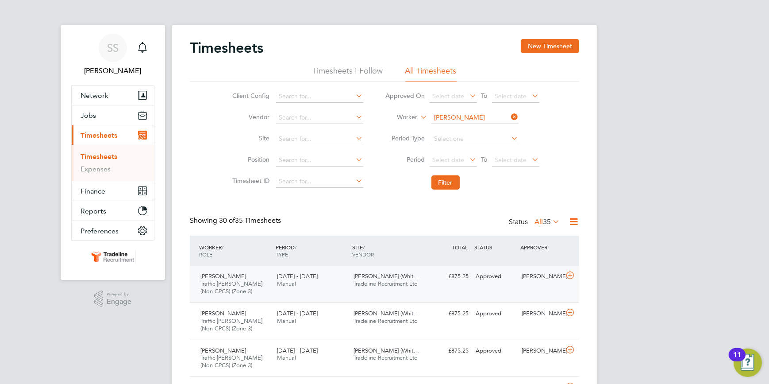
click at [569, 273] on icon at bounding box center [570, 275] width 11 height 7
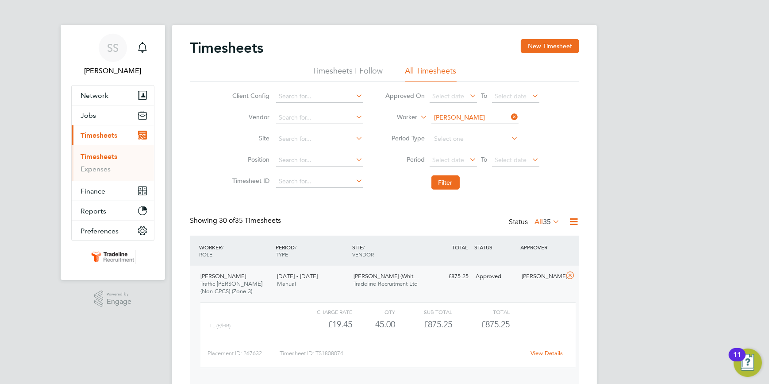
drag, startPoint x: 515, startPoint y: 115, endPoint x: 496, endPoint y: 115, distance: 19.5
click at [510, 115] on icon at bounding box center [510, 117] width 0 height 12
click at [494, 115] on input at bounding box center [474, 118] width 87 height 12
click at [488, 126] on b "[PERSON_NAME]" at bounding box center [513, 130] width 51 height 8
type input "[PERSON_NAME]"
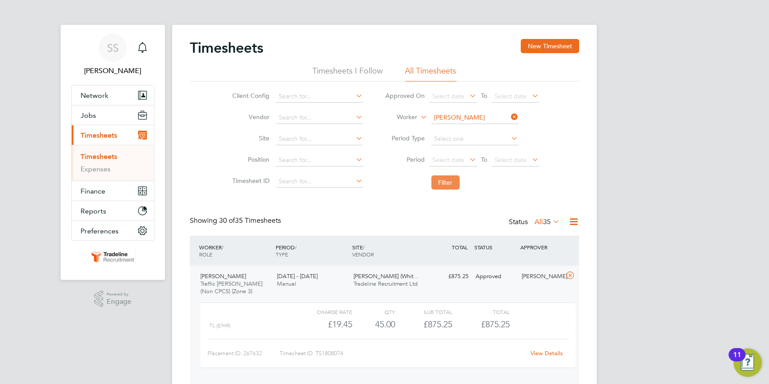
click at [443, 182] on button "Filter" at bounding box center [445, 182] width 28 height 14
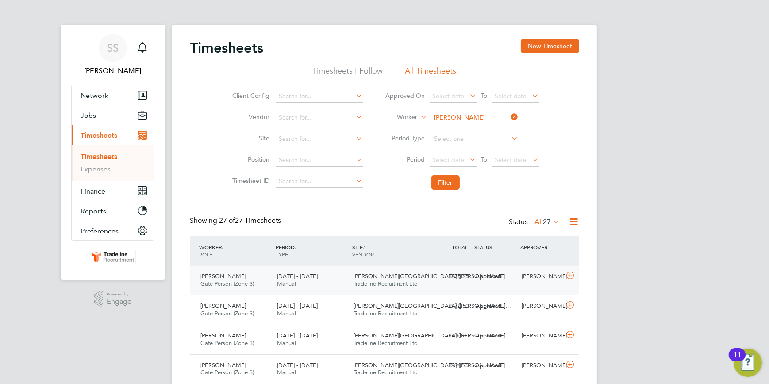
click at [572, 275] on icon at bounding box center [570, 275] width 11 height 7
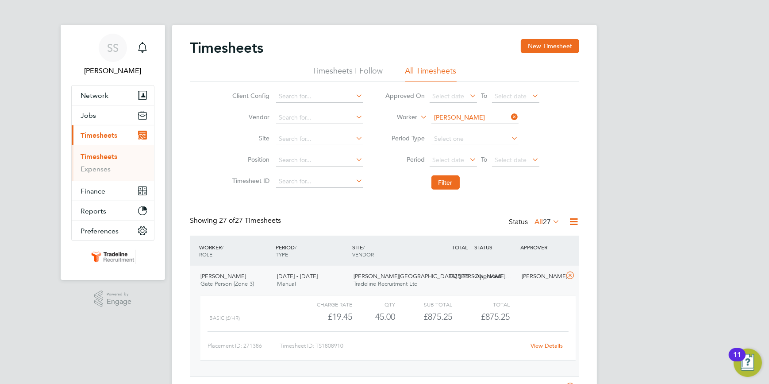
drag, startPoint x: 515, startPoint y: 116, endPoint x: 492, endPoint y: 117, distance: 22.6
click at [510, 116] on icon at bounding box center [510, 117] width 0 height 12
click at [485, 116] on input at bounding box center [474, 118] width 87 height 12
click at [485, 126] on b "[PERSON_NAME]" at bounding box center [510, 130] width 51 height 8
type input "[PERSON_NAME]"
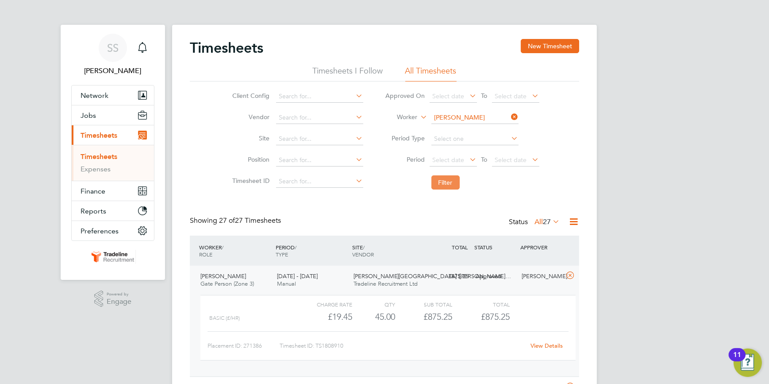
click at [439, 181] on button "Filter" at bounding box center [445, 182] width 28 height 14
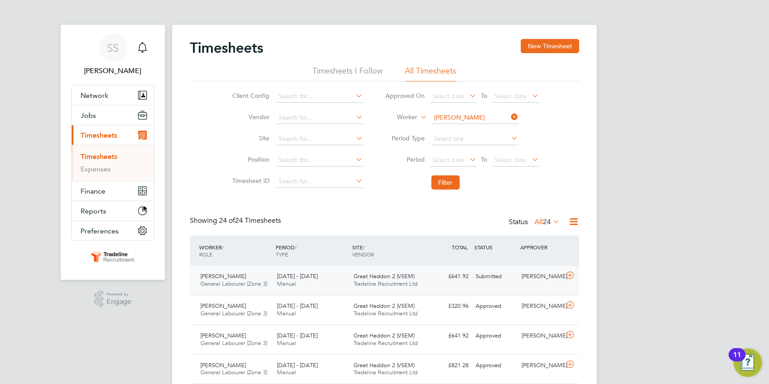
click at [569, 274] on icon at bounding box center [570, 275] width 11 height 7
